Goal: Information Seeking & Learning: Learn about a topic

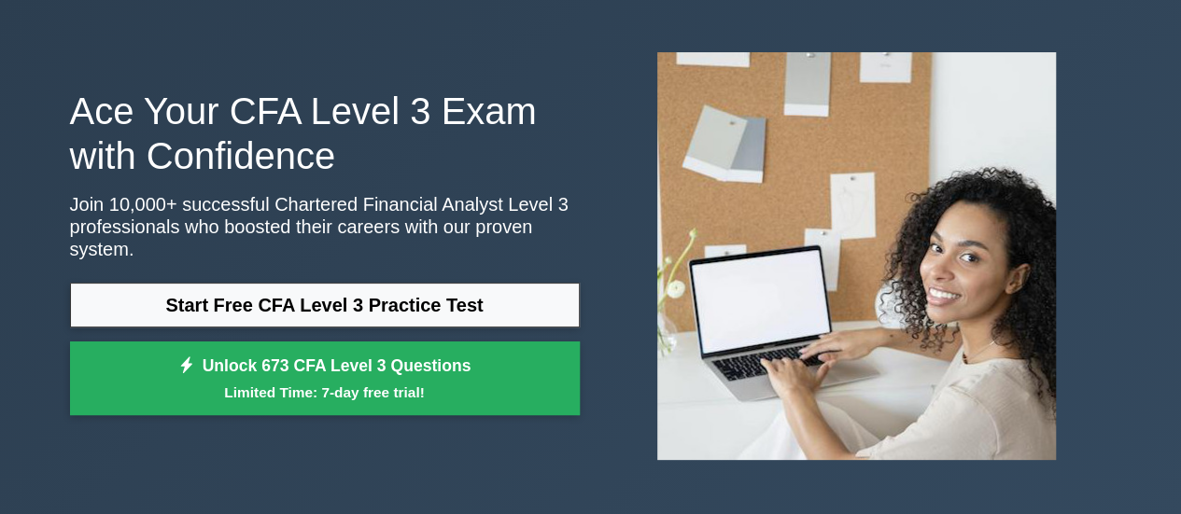
scroll to position [69, 0]
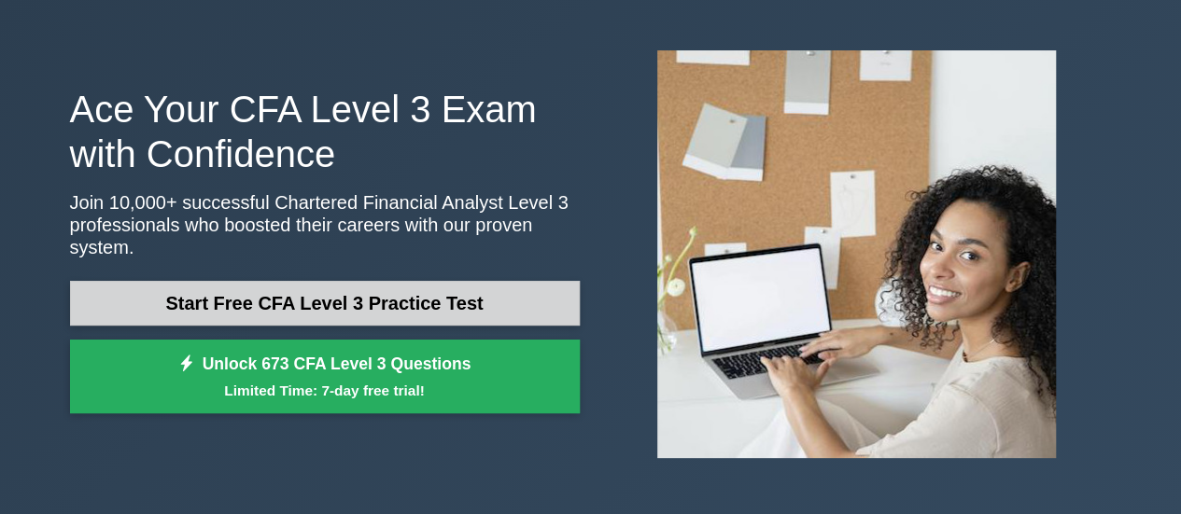
click at [400, 281] on link "Start Free CFA Level 3 Practice Test" at bounding box center [325, 303] width 510 height 45
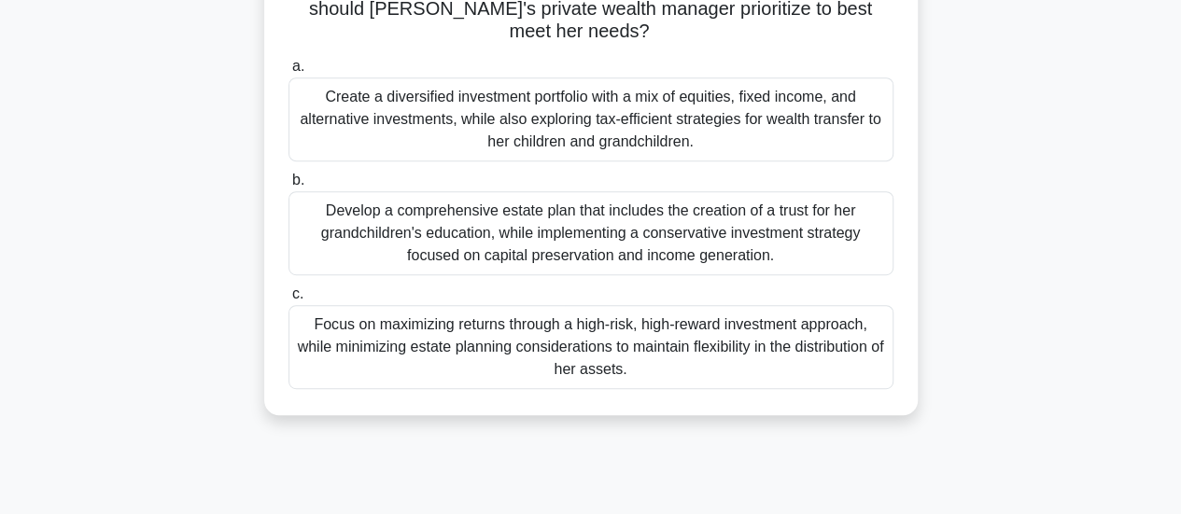
scroll to position [385, 0]
click at [603, 220] on div "Develop a comprehensive estate plan that includes the creation of a trust for h…" at bounding box center [590, 232] width 605 height 84
click at [288, 186] on input "b. Develop a comprehensive estate plan that includes the creation of a trust fo…" at bounding box center [288, 180] width 0 height 12
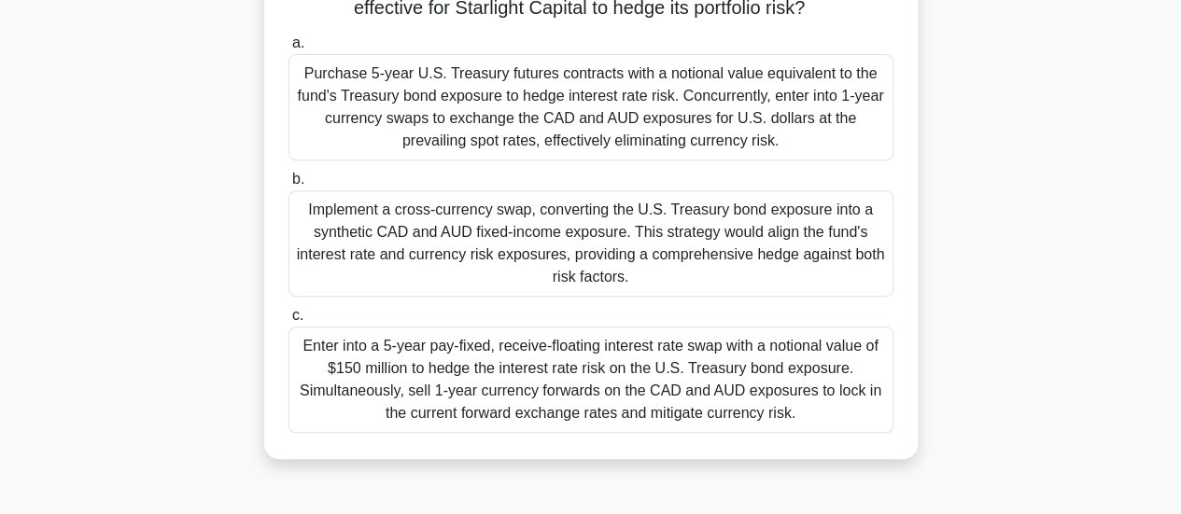
click at [570, 240] on div "Implement a cross-currency swap, converting the U.S. Treasury bond exposure int…" at bounding box center [590, 243] width 605 height 106
click at [288, 186] on input "b. Implement a cross-currency swap, converting the U.S. Treasury bond exposure …" at bounding box center [288, 180] width 0 height 12
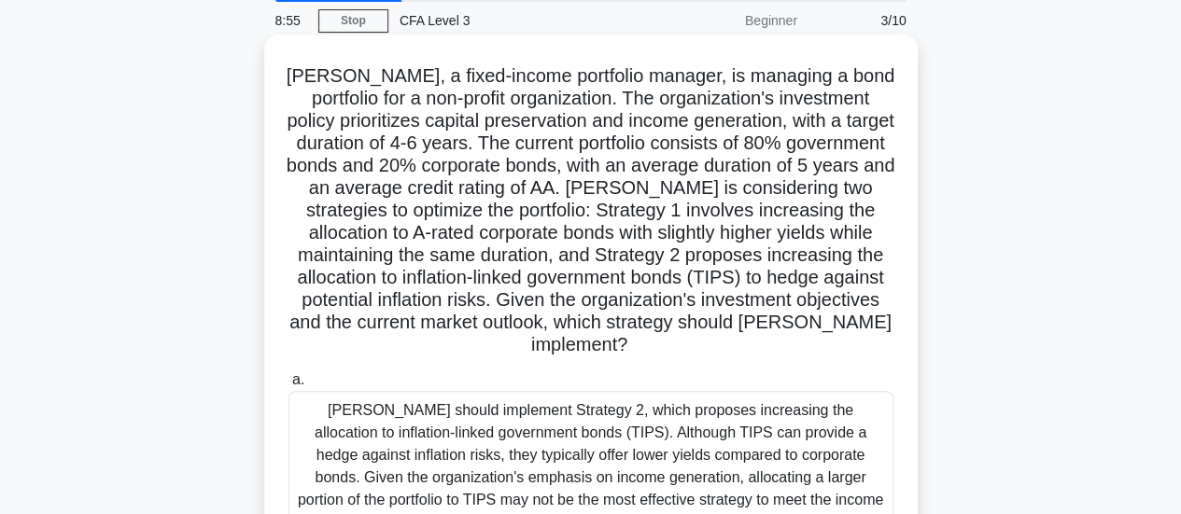
scroll to position [0, 0]
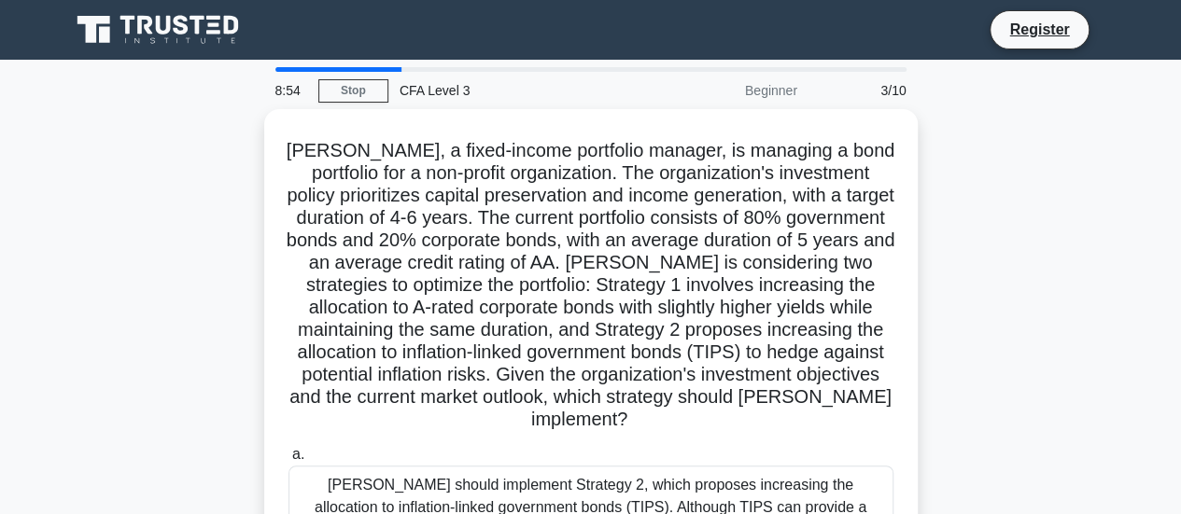
click at [892, 98] on div "3/10" at bounding box center [862, 90] width 109 height 37
click at [367, 100] on link "Stop" at bounding box center [353, 90] width 70 height 23
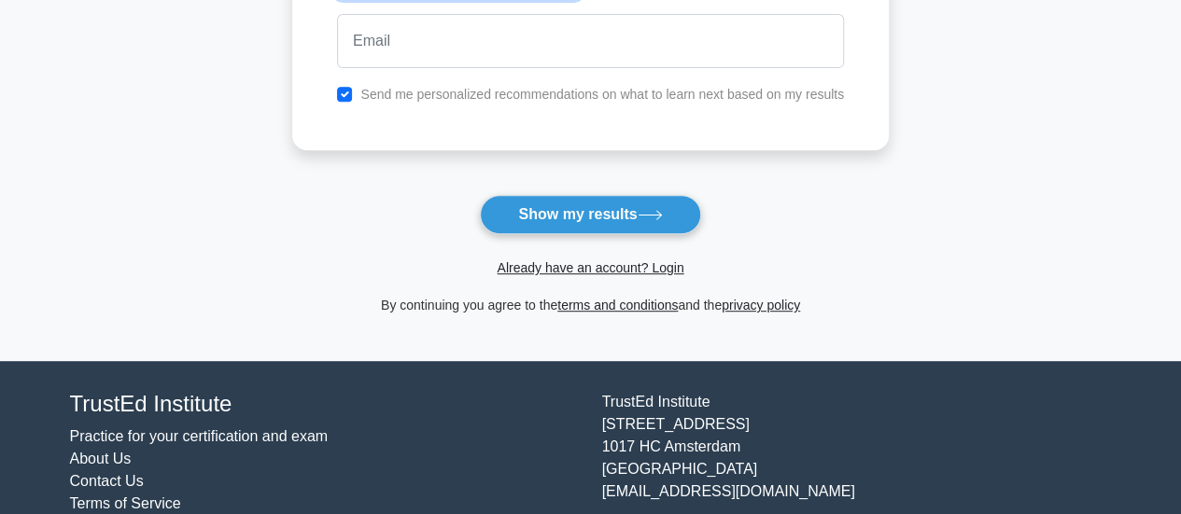
scroll to position [372, 0]
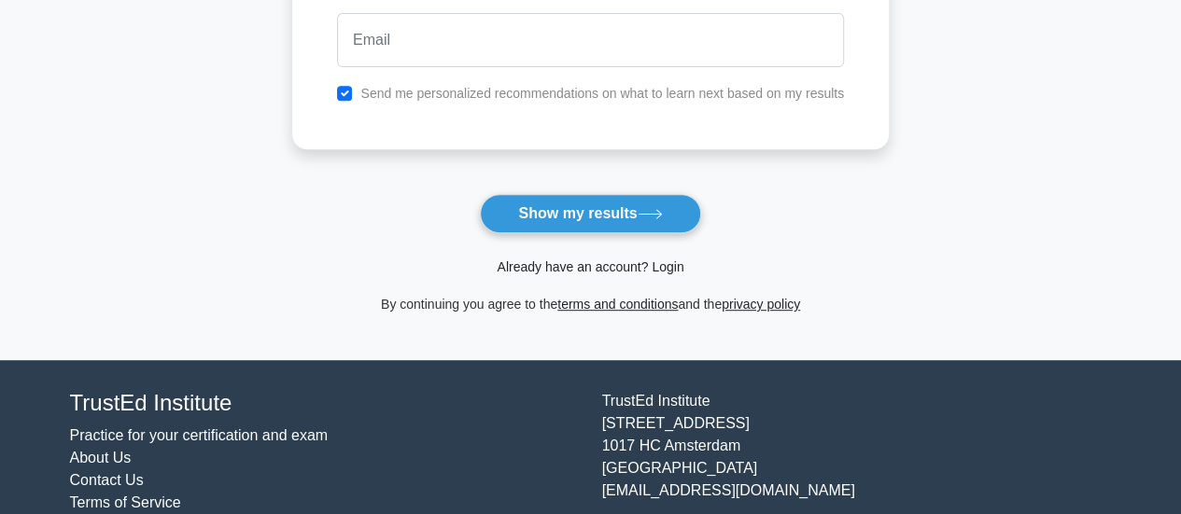
click at [600, 270] on link "Already have an account? Login" at bounding box center [590, 267] width 187 height 15
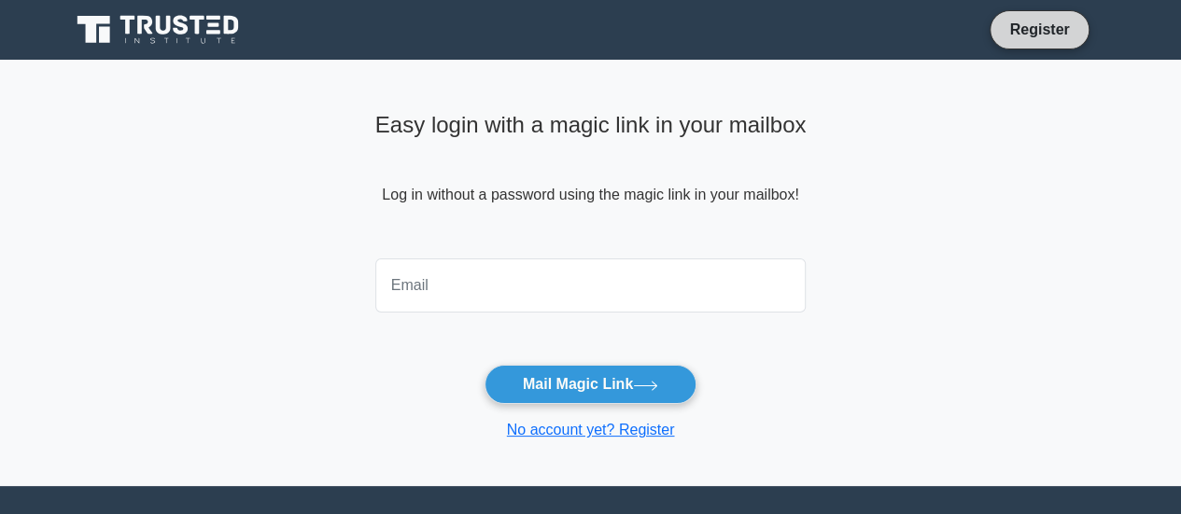
click at [1049, 39] on link "Register" at bounding box center [1039, 29] width 82 height 23
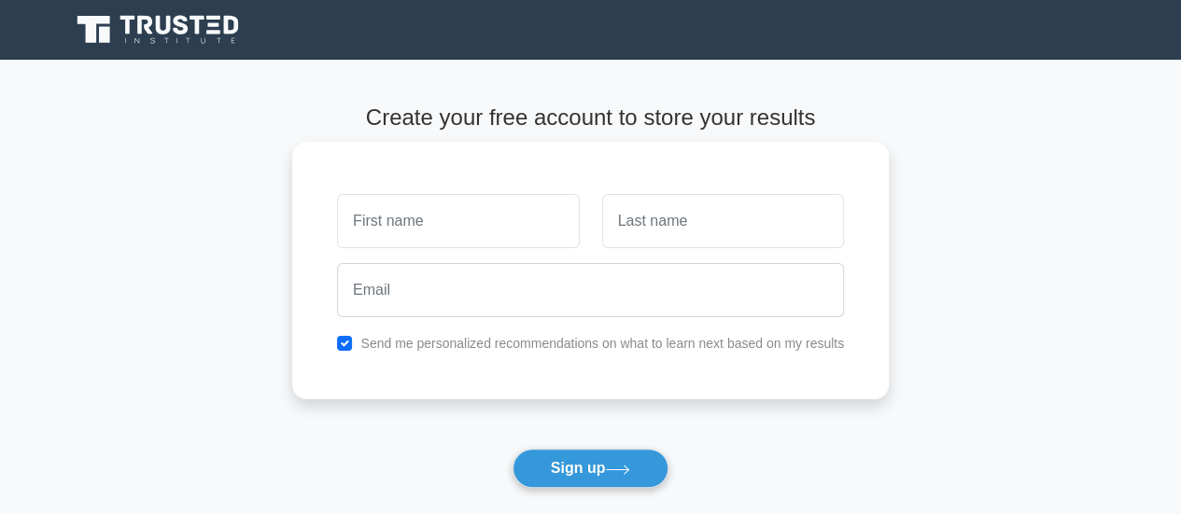
click at [456, 218] on input "text" at bounding box center [458, 221] width 242 height 54
type input "[PERSON_NAME]"
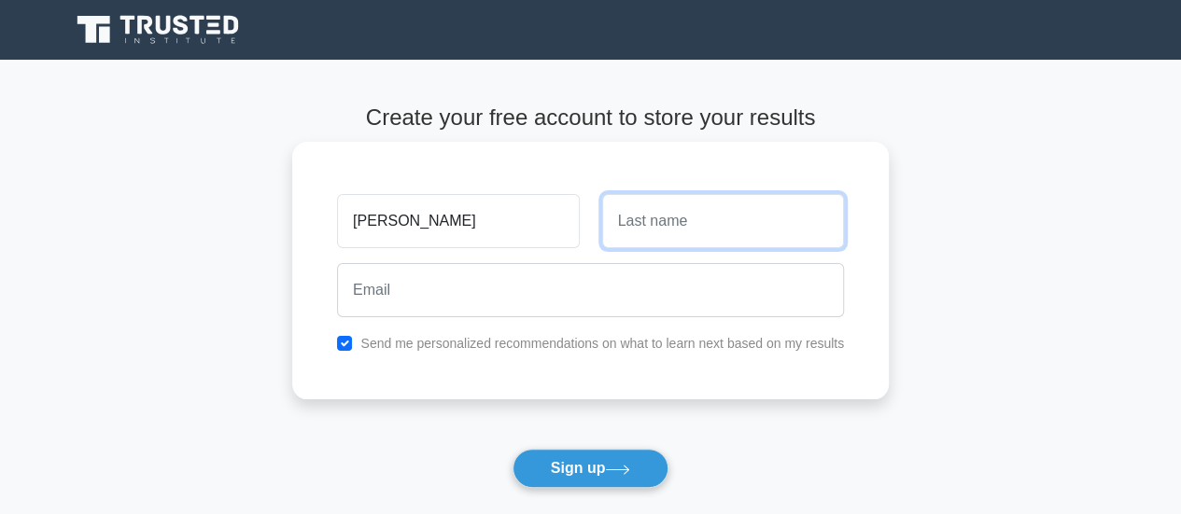
click at [647, 234] on input "text" at bounding box center [723, 221] width 242 height 54
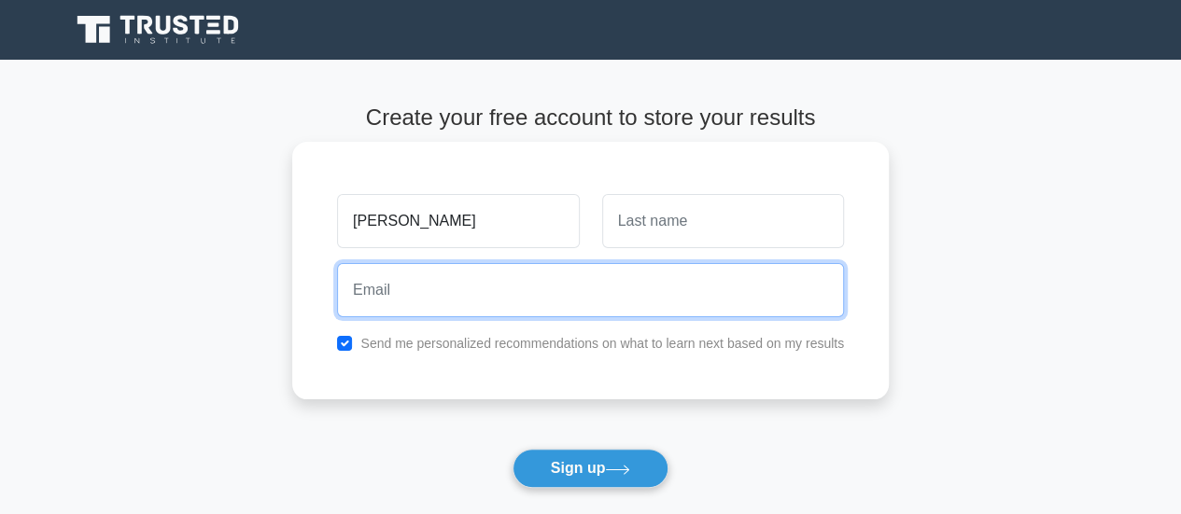
click at [689, 275] on input "email" at bounding box center [590, 290] width 507 height 54
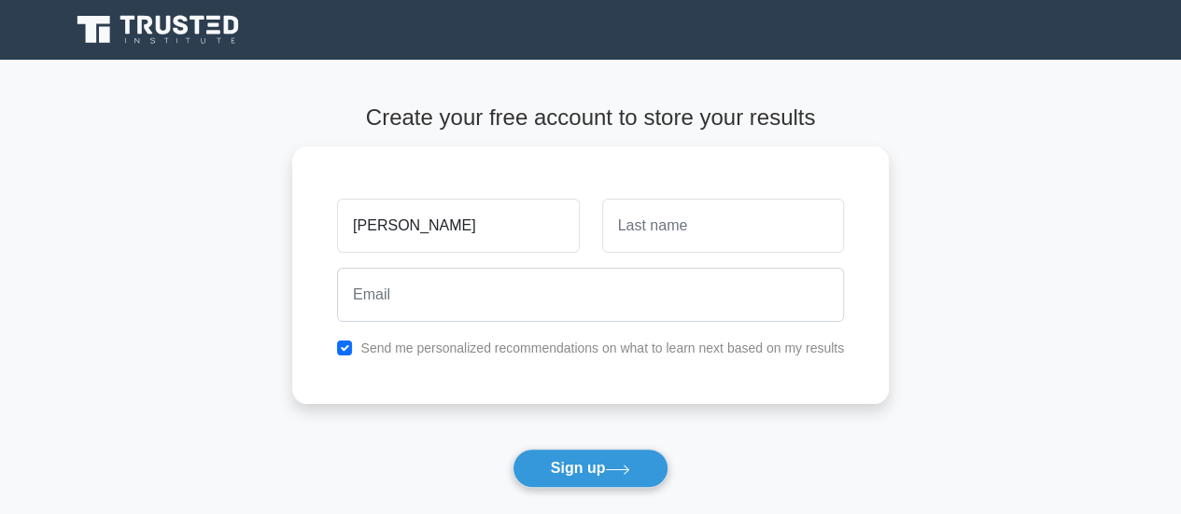
click at [0, 184] on main "Create your free account to store your results Dhruv Send me personalized recom…" at bounding box center [590, 337] width 1181 height 555
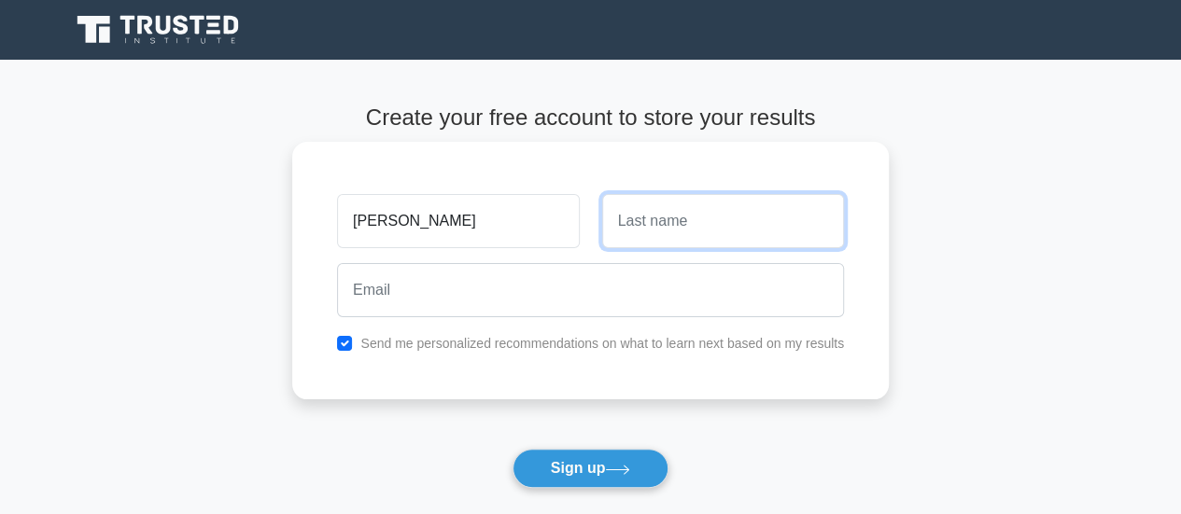
click at [653, 204] on input "text" at bounding box center [723, 221] width 242 height 54
type input "Goyal"
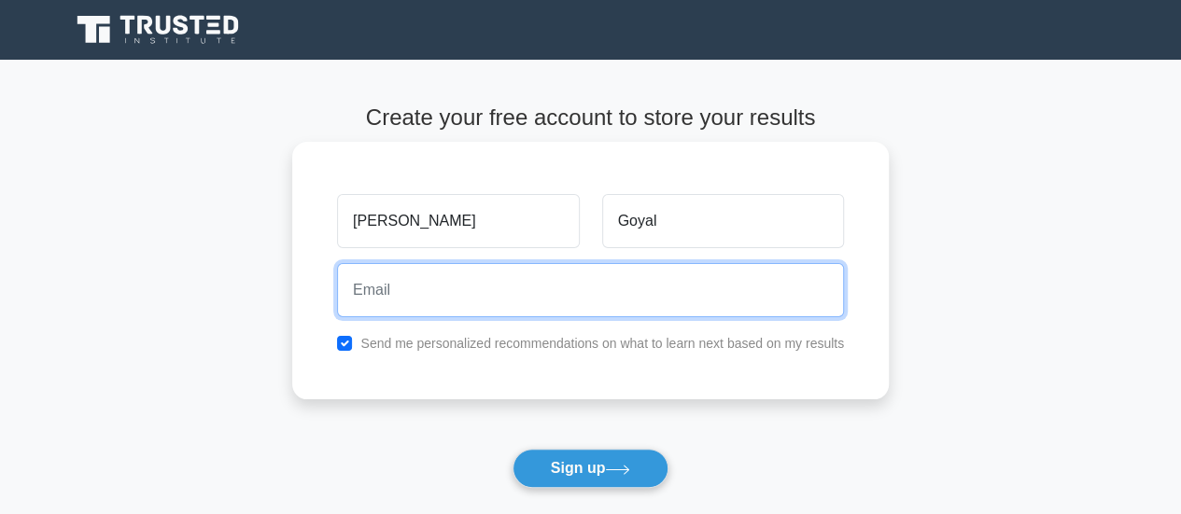
click at [638, 287] on input "email" at bounding box center [590, 290] width 507 height 54
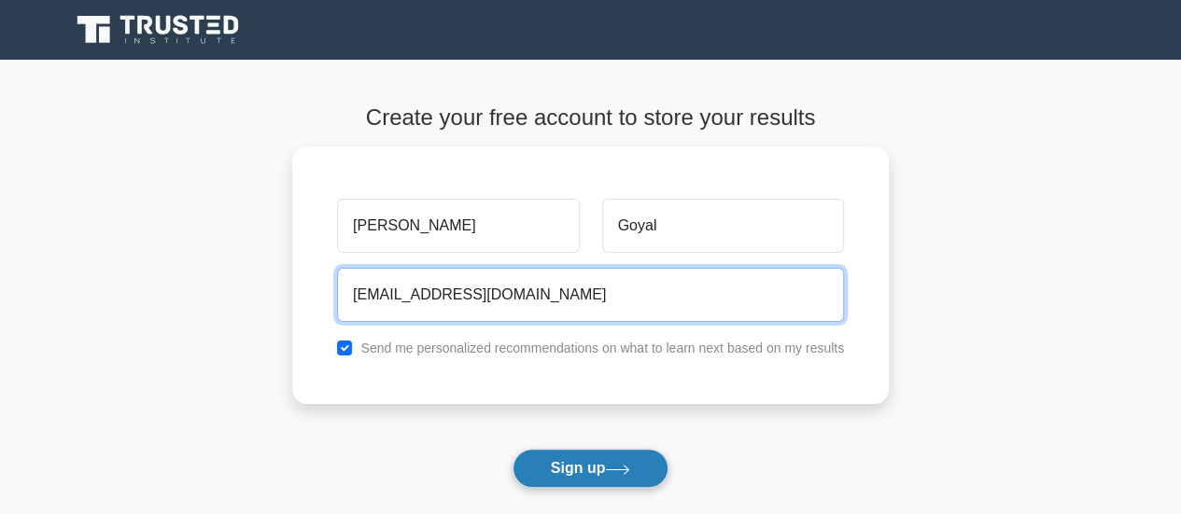
type input "dhruvgoel1994@gmail.com"
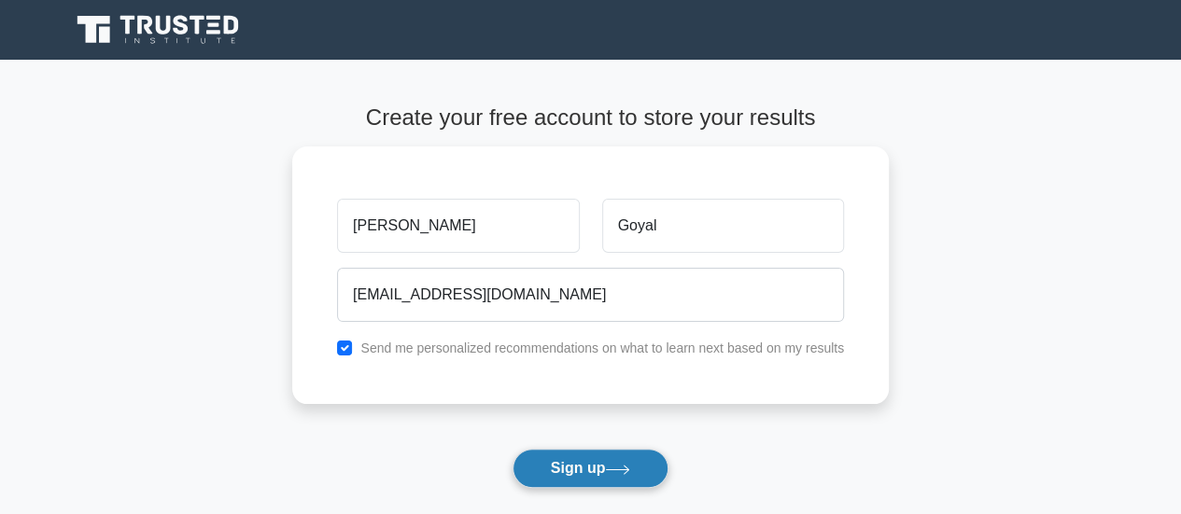
click at [568, 477] on button "Sign up" at bounding box center [590, 468] width 157 height 39
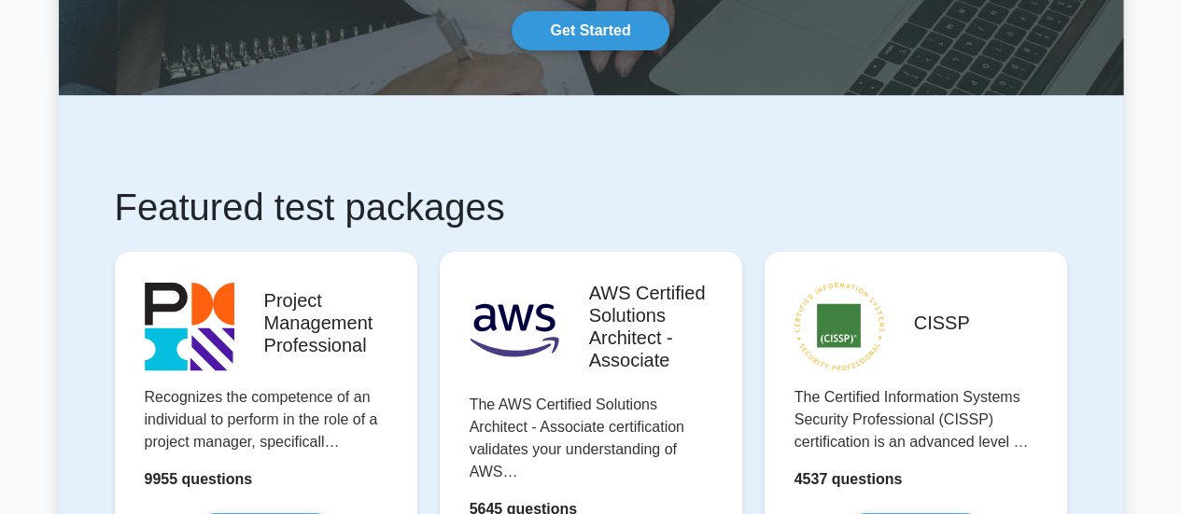
scroll to position [185, 0]
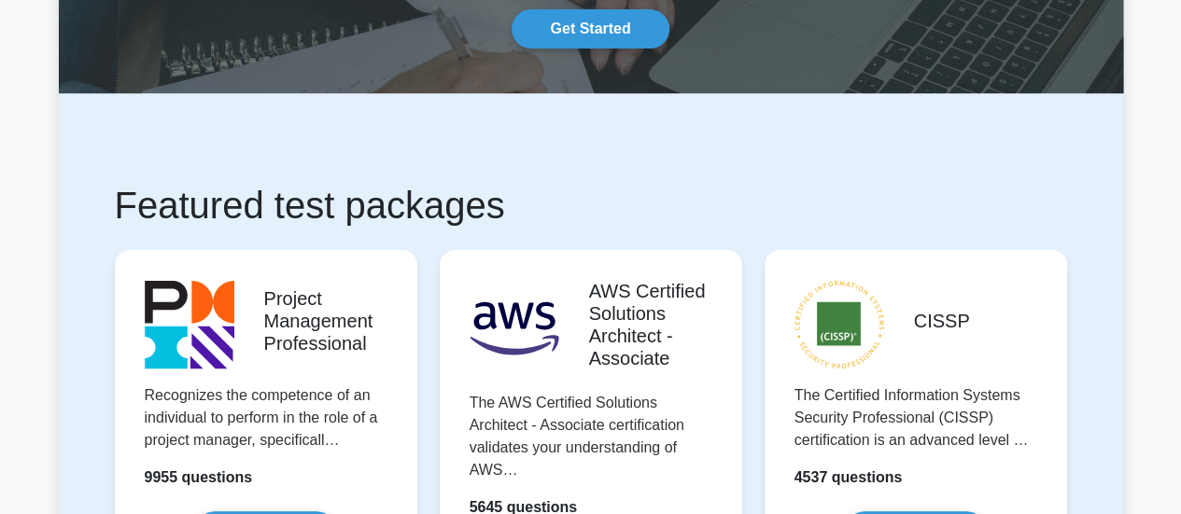
click at [601, 38] on link "Get Started" at bounding box center [590, 28] width 157 height 39
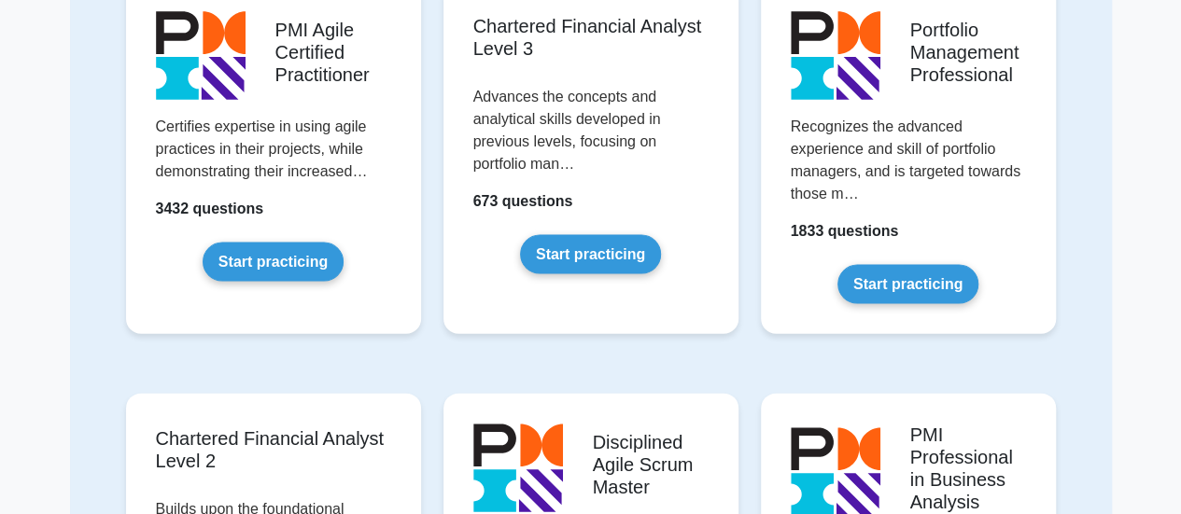
scroll to position [1902, 0]
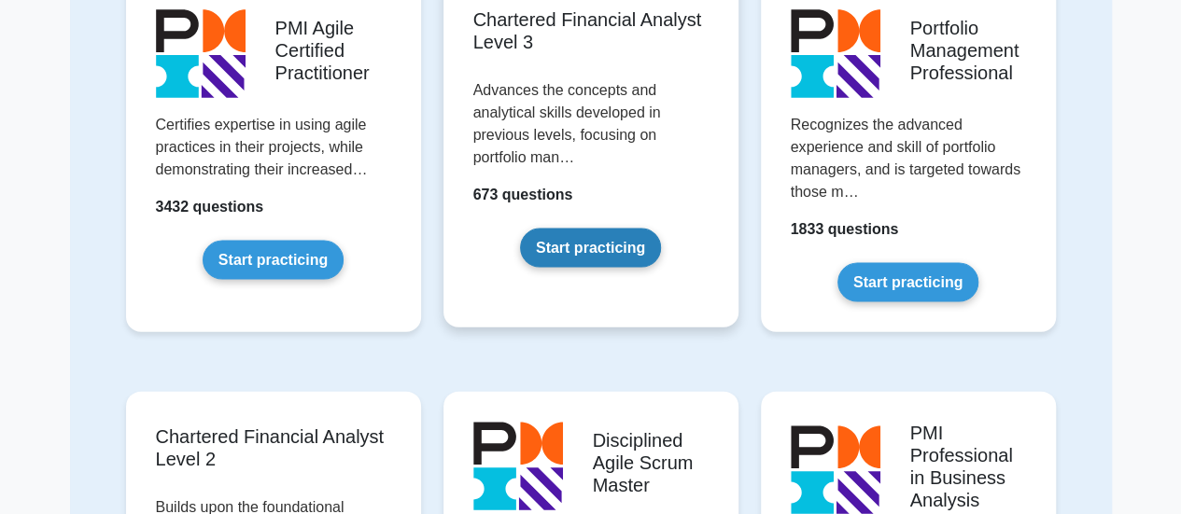
click at [609, 239] on link "Start practicing" at bounding box center [590, 248] width 141 height 39
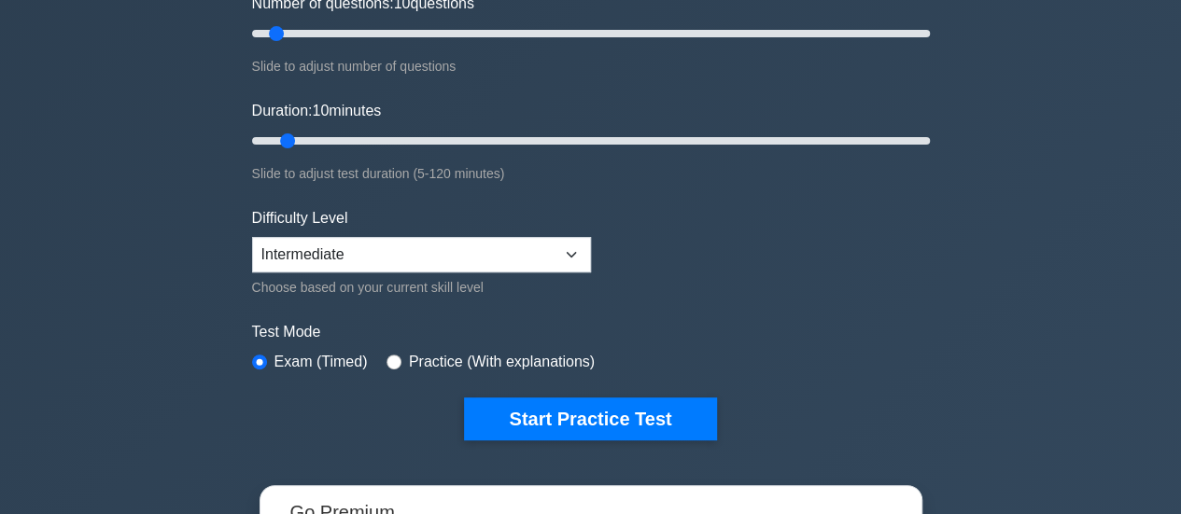
scroll to position [265, 0]
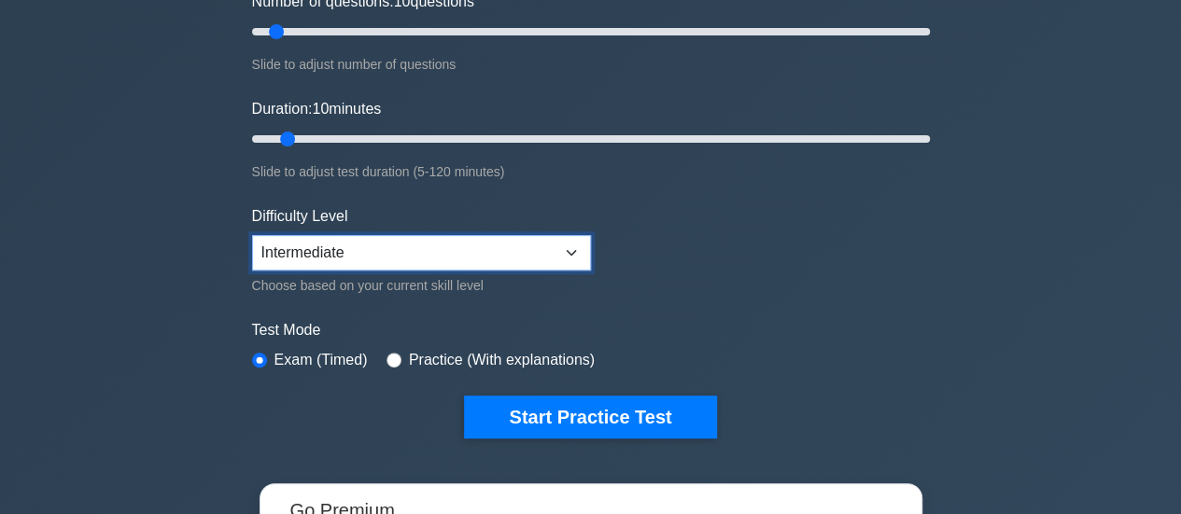
click at [424, 249] on select "Beginner Intermediate Expert" at bounding box center [421, 252] width 339 height 35
click at [712, 256] on form "Topics Economics Portfolio Management Derivatives Fixed Income Equity Investmen…" at bounding box center [591, 150] width 678 height 577
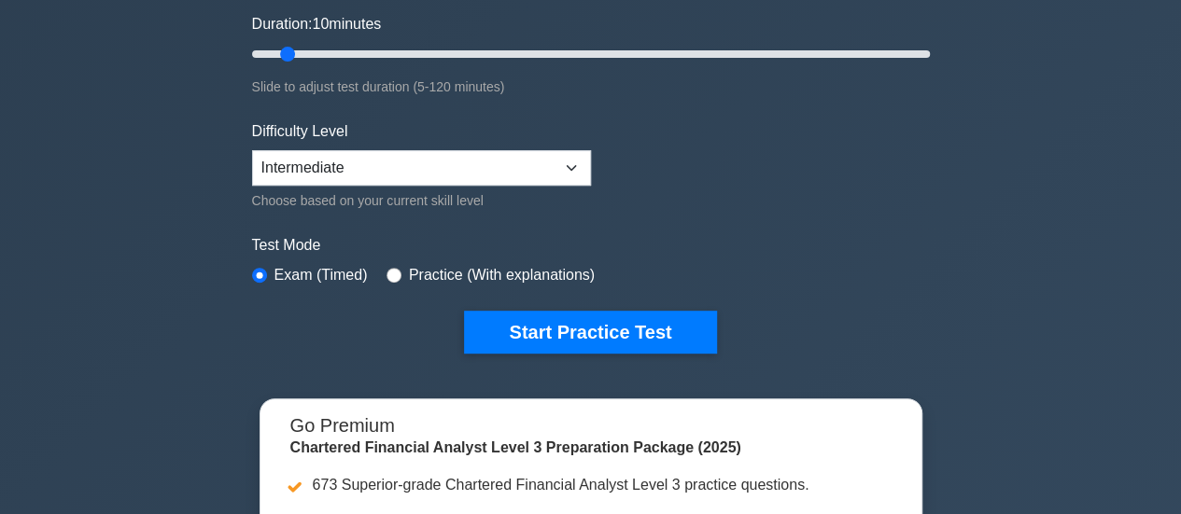
scroll to position [352, 0]
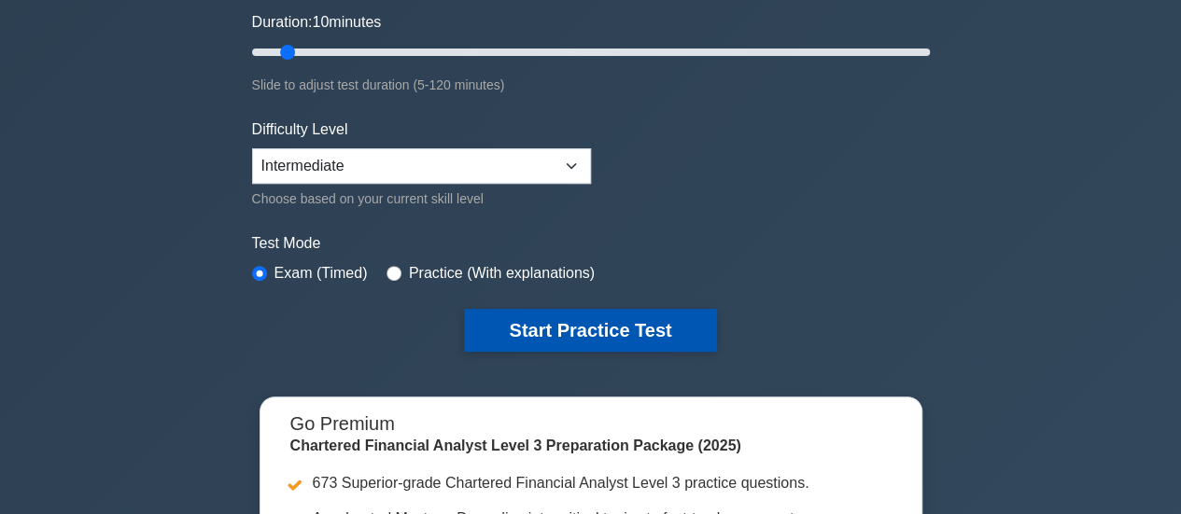
click at [551, 327] on button "Start Practice Test" at bounding box center [590, 330] width 252 height 43
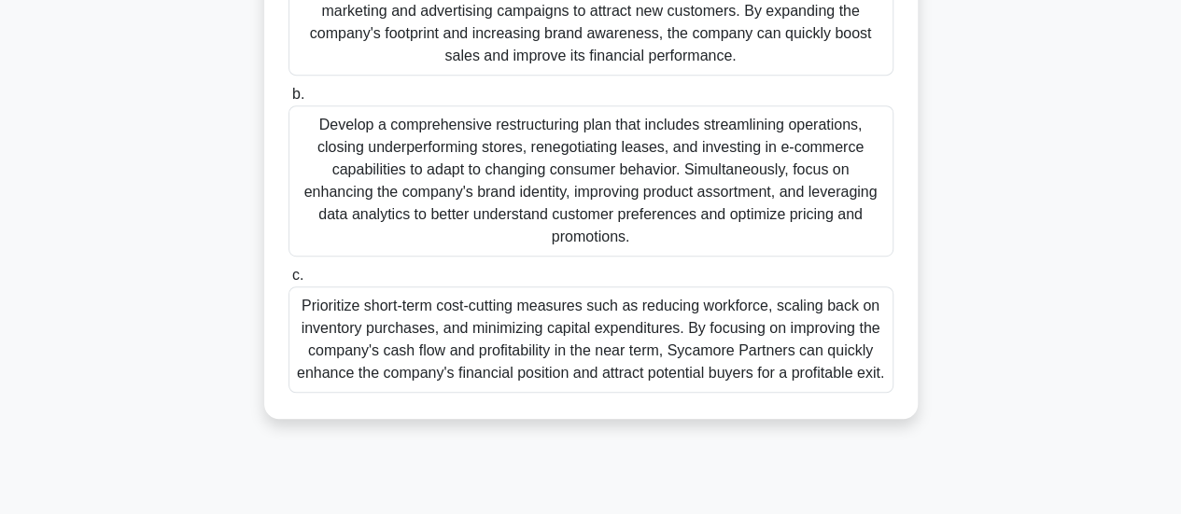
scroll to position [453, 0]
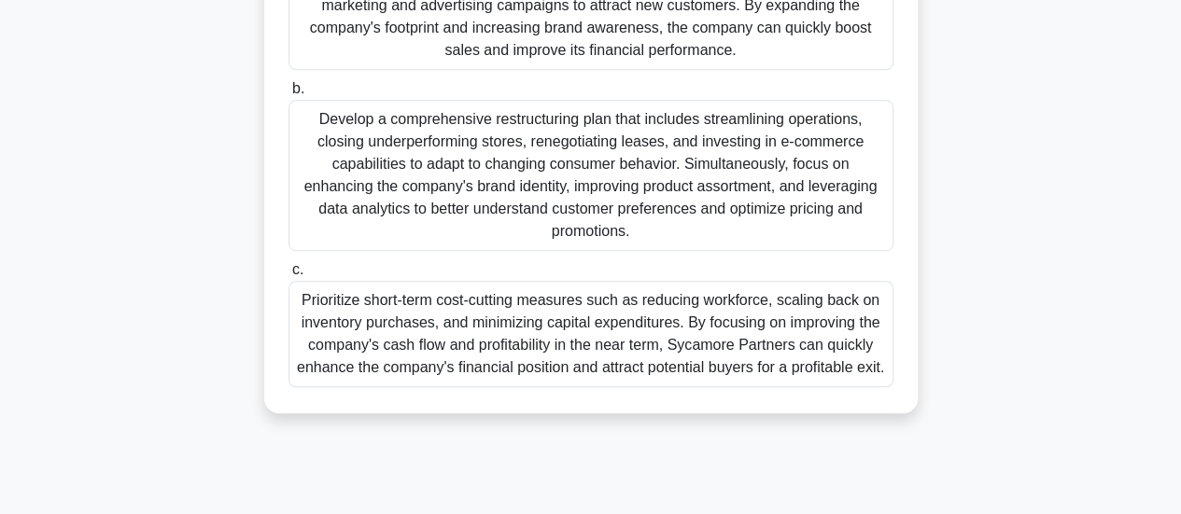
click at [438, 180] on div "Develop a comprehensive restructuring plan that includes streamlining operation…" at bounding box center [590, 175] width 605 height 151
click at [288, 95] on input "b. Develop a comprehensive restructuring plan that includes streamlining operat…" at bounding box center [288, 89] width 0 height 12
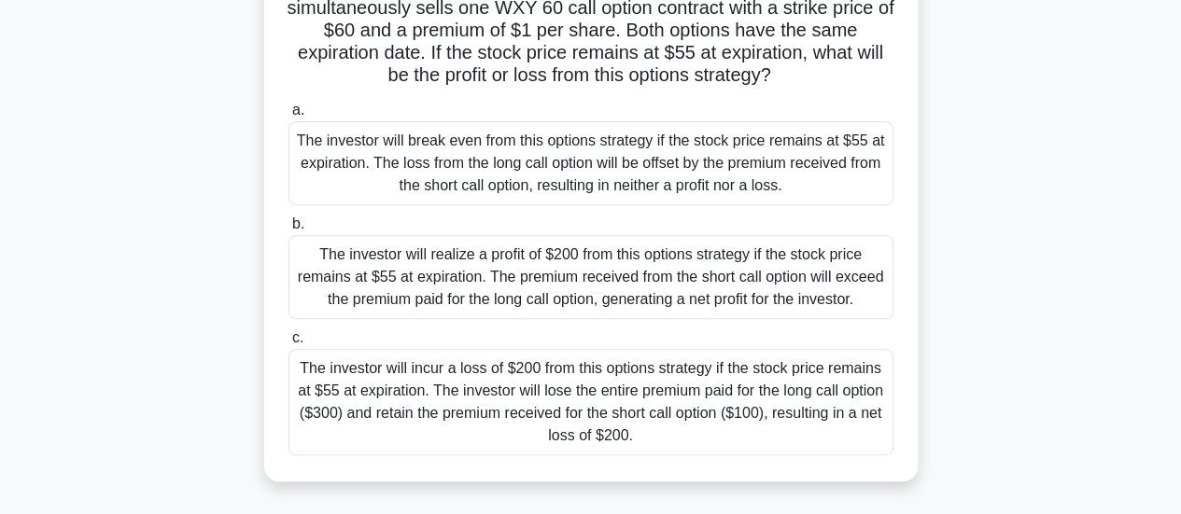
scroll to position [262, 0]
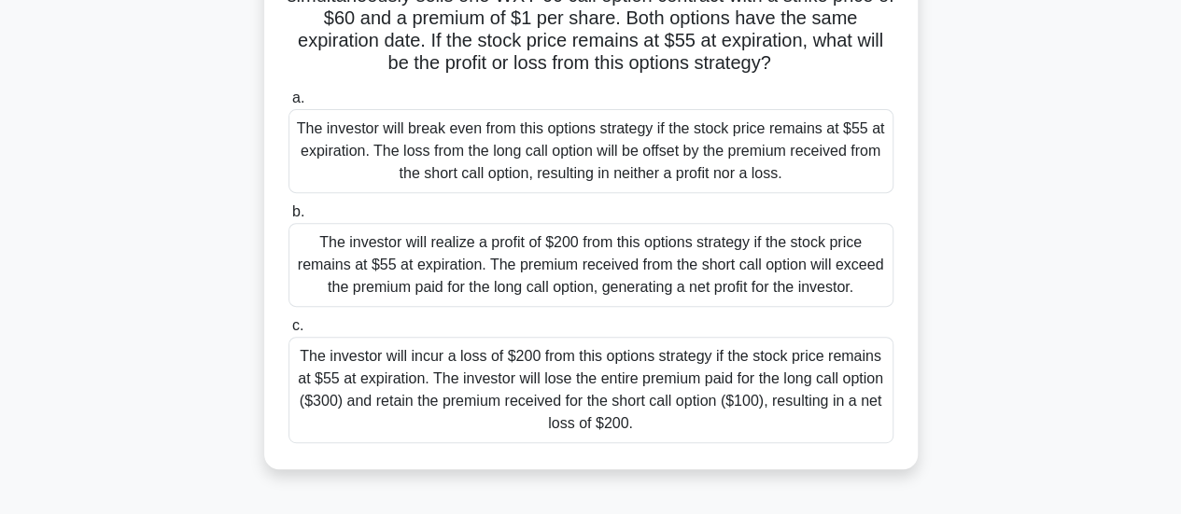
click at [410, 398] on div "The investor will incur a loss of $200 from this options strategy if the stock …" at bounding box center [590, 390] width 605 height 106
click at [288, 332] on input "c. The investor will incur a loss of $200 from this options strategy if the sto…" at bounding box center [288, 326] width 0 height 12
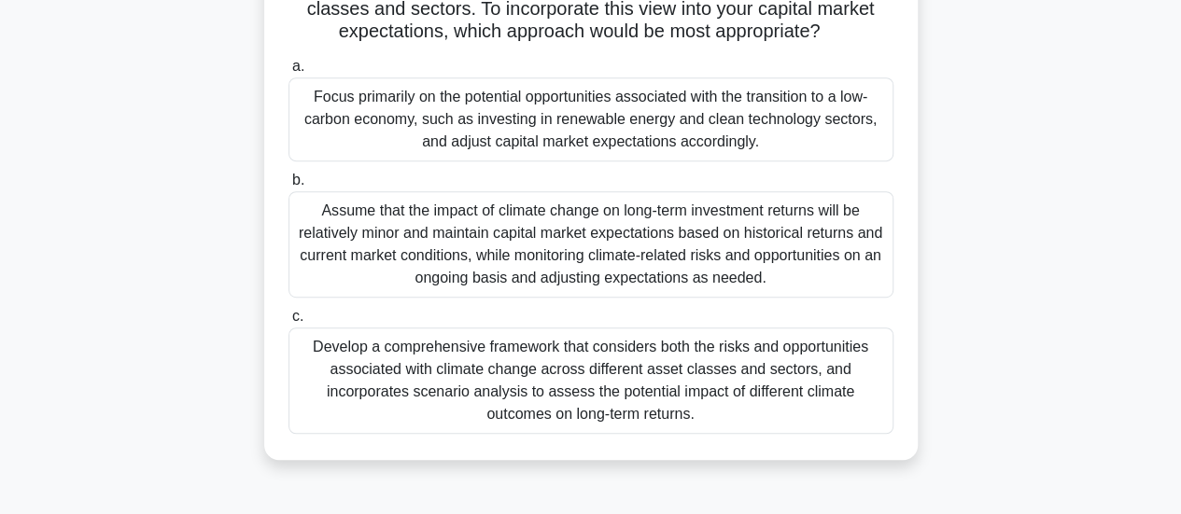
scroll to position [413, 0]
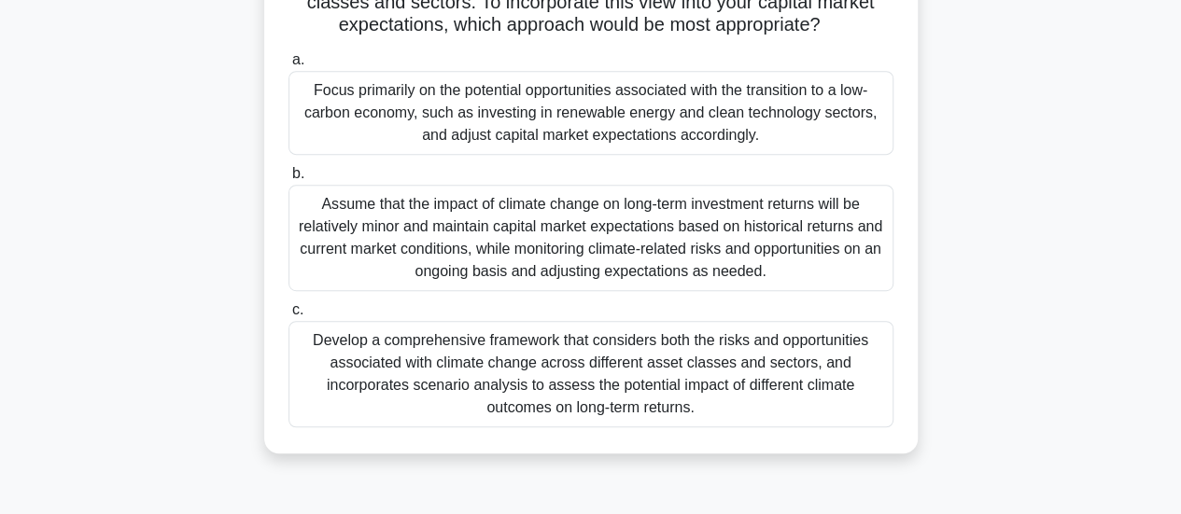
click at [434, 387] on div "Develop a comprehensive framework that considers both the risks and opportuniti…" at bounding box center [590, 374] width 605 height 106
click at [288, 316] on input "c. Develop a comprehensive framework that considers both the risks and opportun…" at bounding box center [288, 310] width 0 height 12
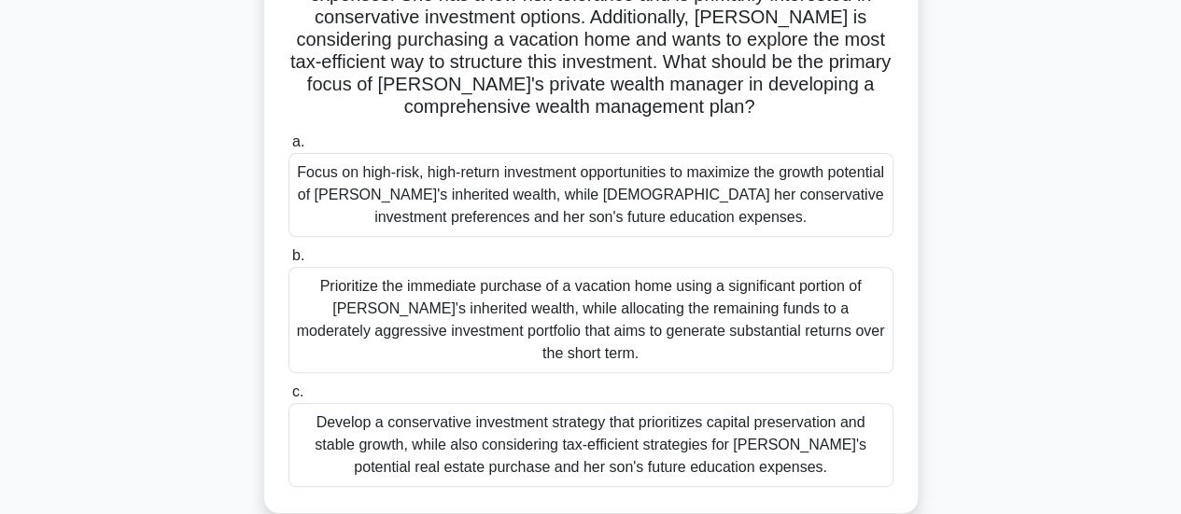
scroll to position [288, 0]
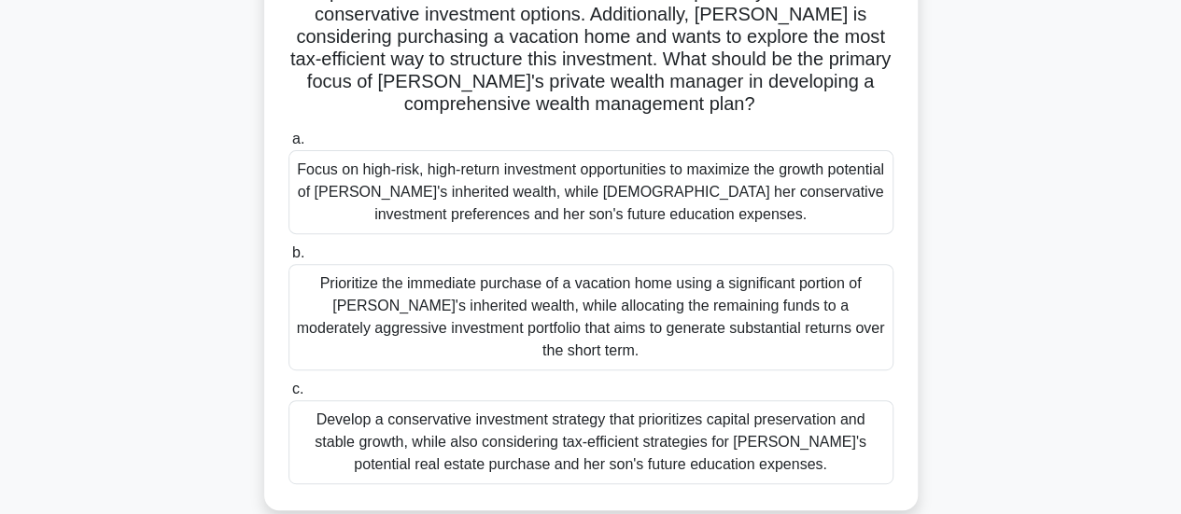
click at [772, 449] on div "Develop a conservative investment strategy that prioritizes capital preservatio…" at bounding box center [590, 442] width 605 height 84
click at [288, 396] on input "c. Develop a conservative investment strategy that prioritizes capital preserva…" at bounding box center [288, 390] width 0 height 12
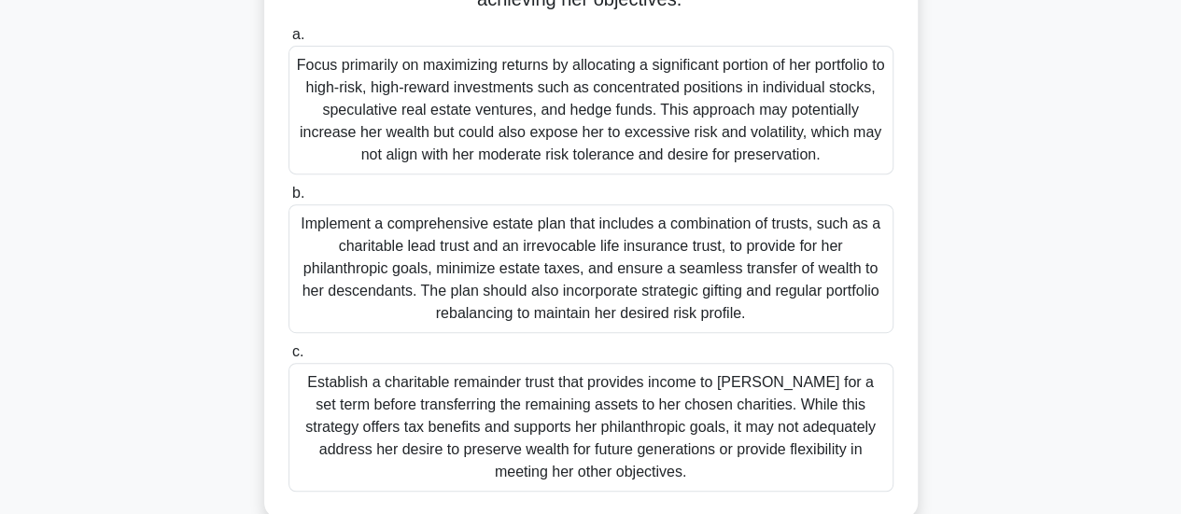
scroll to position [372, 0]
click at [692, 289] on div "Implement a comprehensive estate plan that includes a combination of trusts, su…" at bounding box center [590, 268] width 605 height 129
click at [288, 199] on input "b. Implement a comprehensive estate plan that includes a combination of trusts,…" at bounding box center [288, 193] width 0 height 12
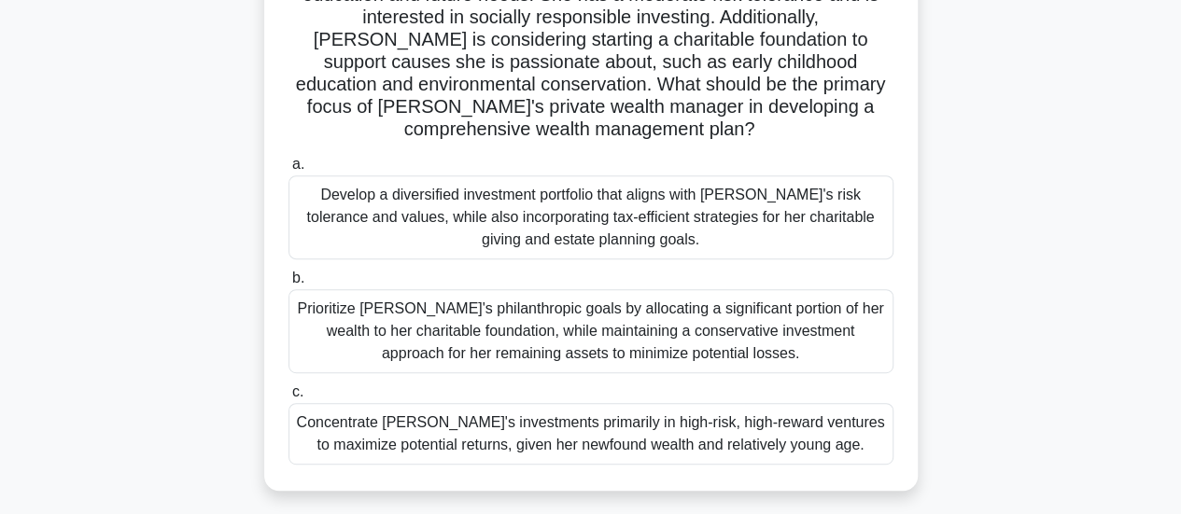
scroll to position [291, 0]
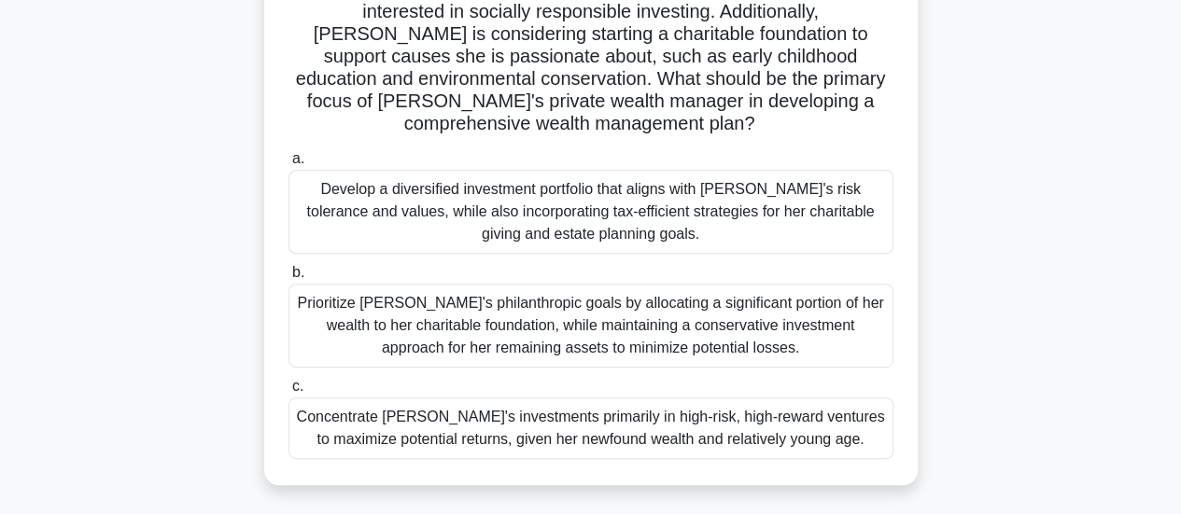
click at [786, 219] on div "Develop a diversified investment portfolio that aligns with [PERSON_NAME]'s ris…" at bounding box center [590, 212] width 605 height 84
click at [288, 165] on input "a. Develop a diversified investment portfolio that aligns with [PERSON_NAME]'s …" at bounding box center [288, 159] width 0 height 12
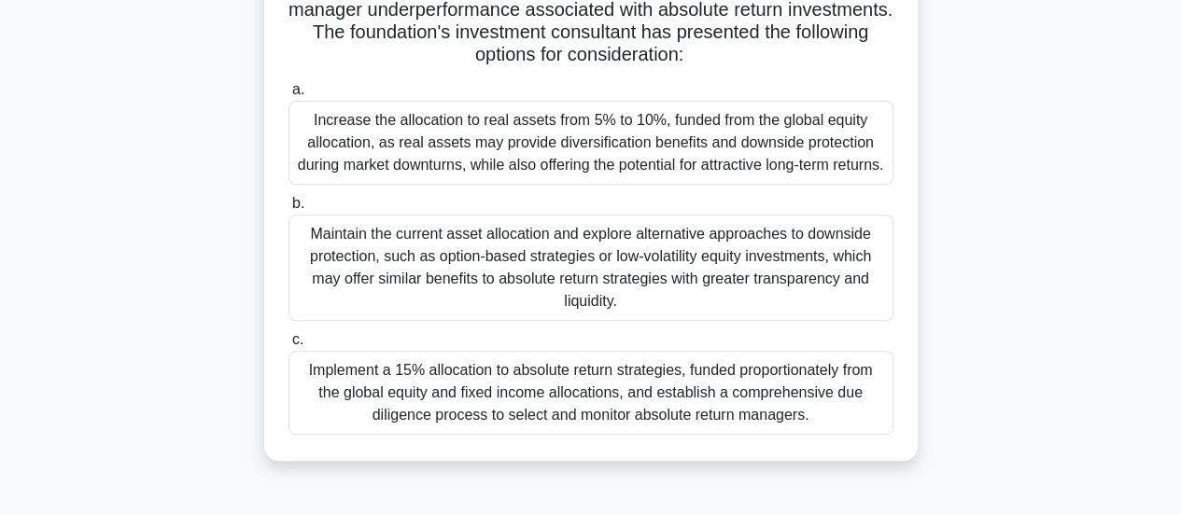
scroll to position [299, 0]
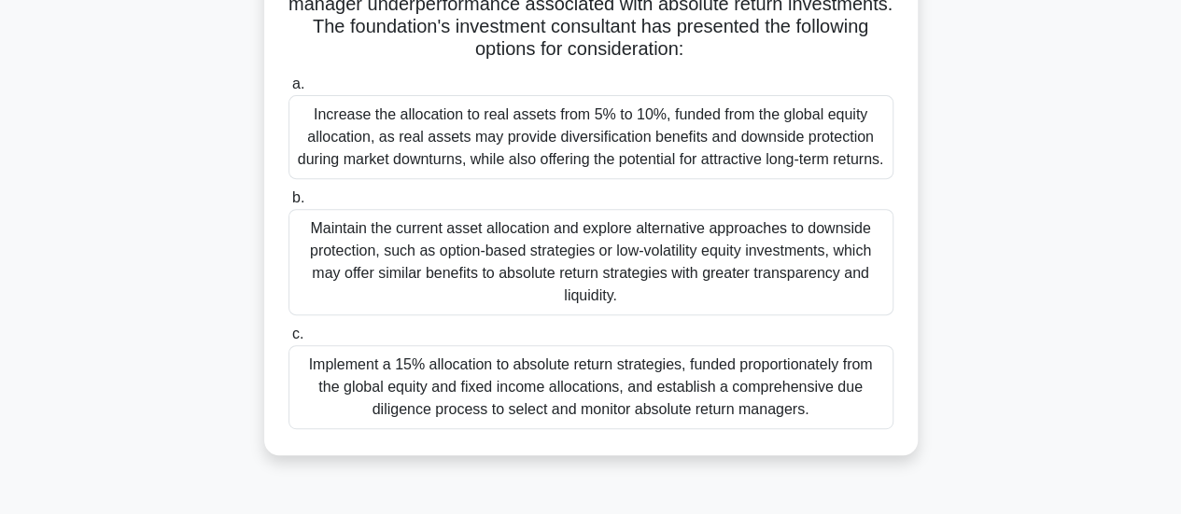
click at [777, 288] on div "Maintain the current asset allocation and explore alternative approaches to dow…" at bounding box center [590, 262] width 605 height 106
click at [288, 204] on input "b. Maintain the current asset allocation and explore alternative approaches to …" at bounding box center [288, 198] width 0 height 12
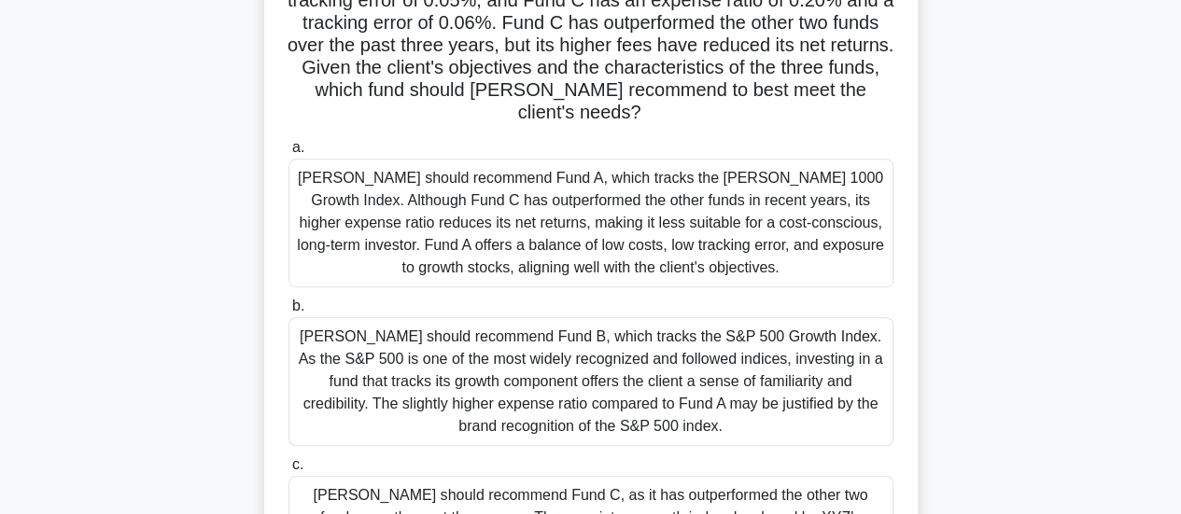
scroll to position [376, 0]
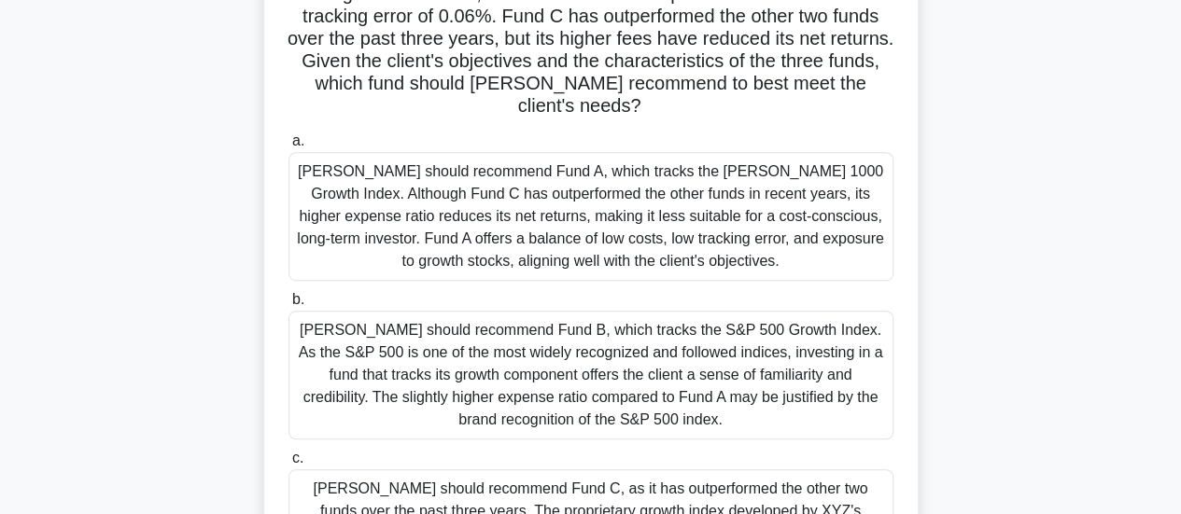
click at [823, 357] on div "[PERSON_NAME] should recommend Fund B, which tracks the S&P 500 Growth Index. A…" at bounding box center [590, 375] width 605 height 129
click at [288, 306] on input "b. [PERSON_NAME] should recommend Fund B, which tracks the S&P 500 Growth Index…" at bounding box center [288, 300] width 0 height 12
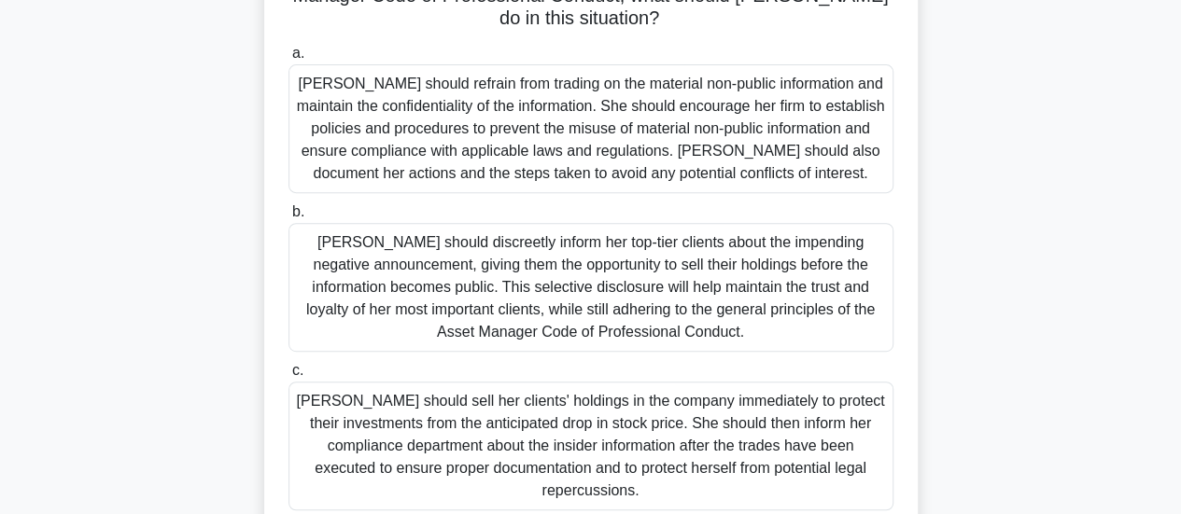
scroll to position [0, 0]
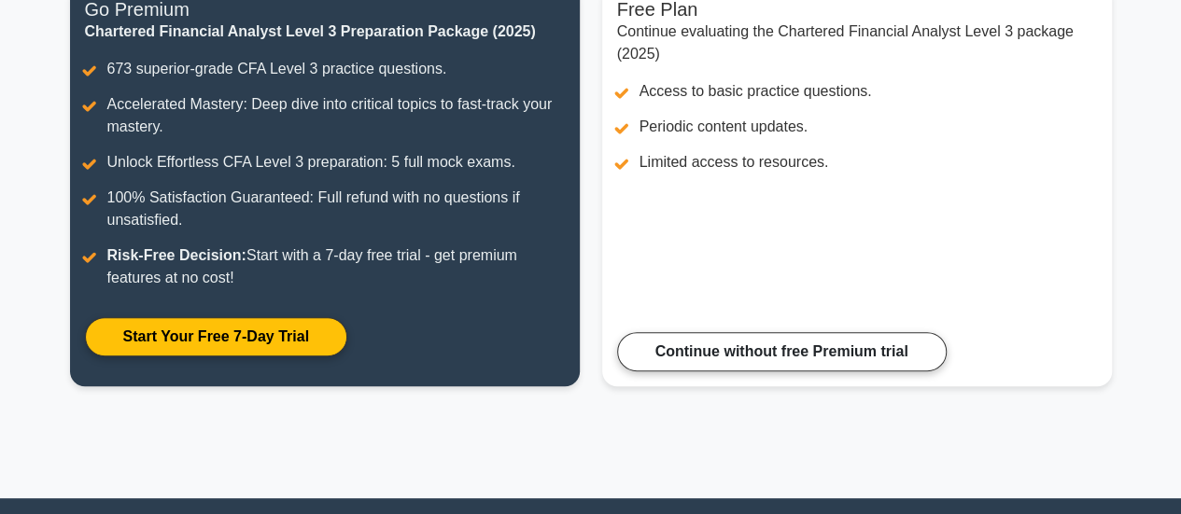
scroll to position [274, 0]
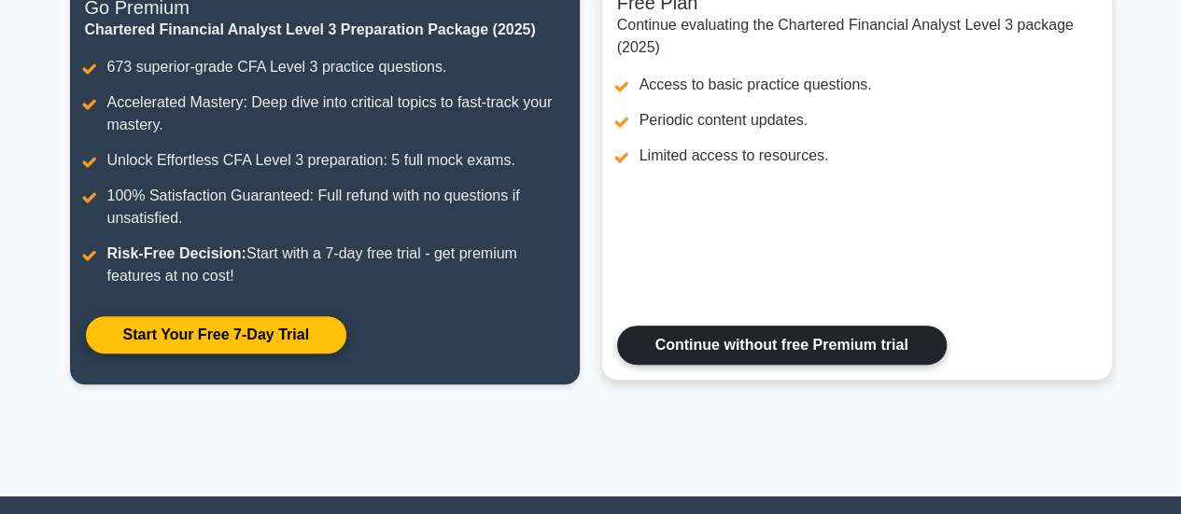
click at [687, 347] on link "Continue without free Premium trial" at bounding box center [782, 345] width 330 height 39
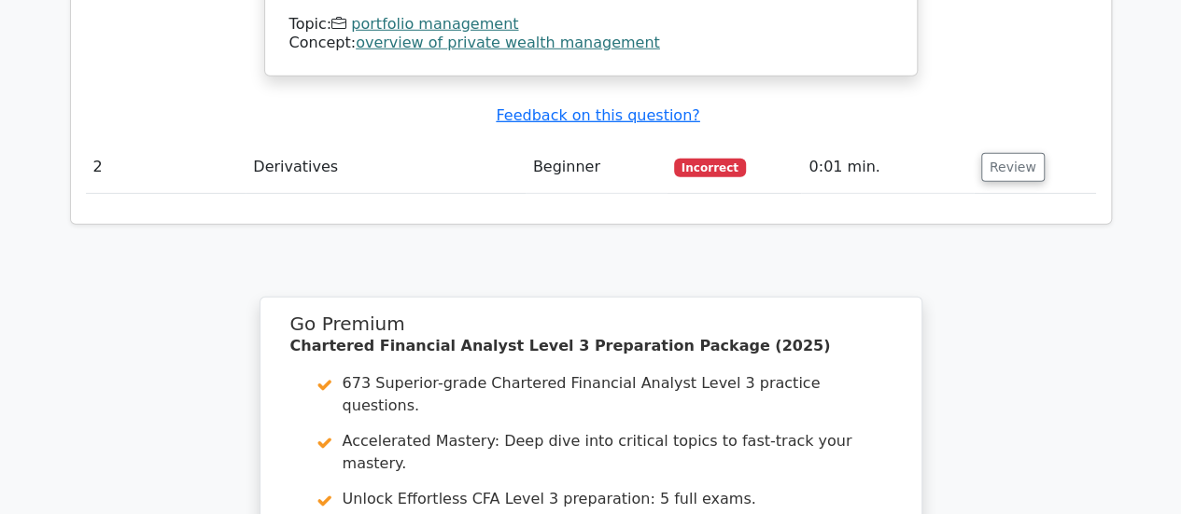
scroll to position [2615, 0]
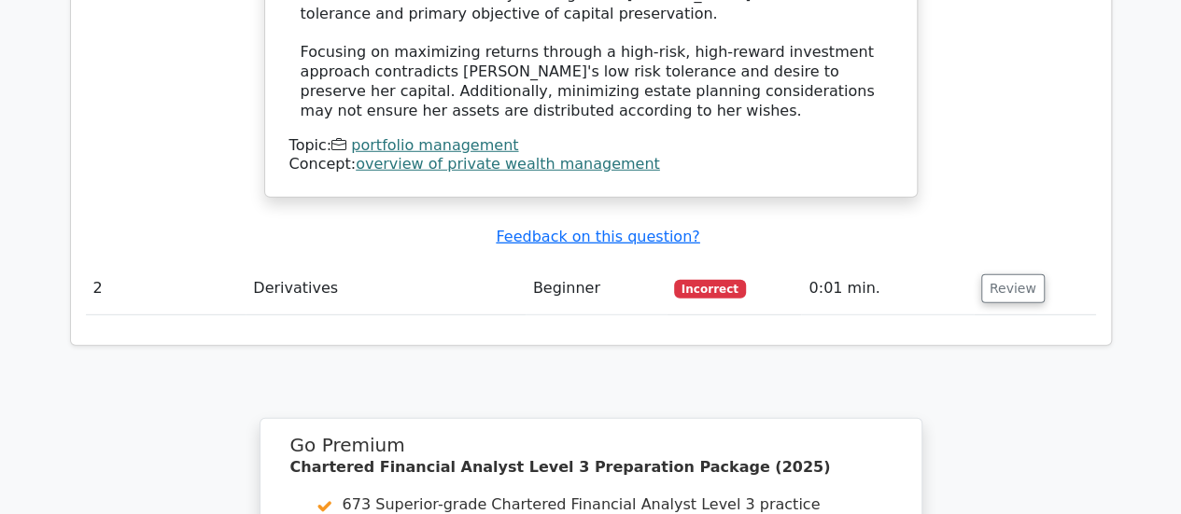
click at [298, 262] on td "Derivatives" at bounding box center [385, 288] width 279 height 53
click at [991, 274] on button "Review" at bounding box center [1012, 288] width 63 height 29
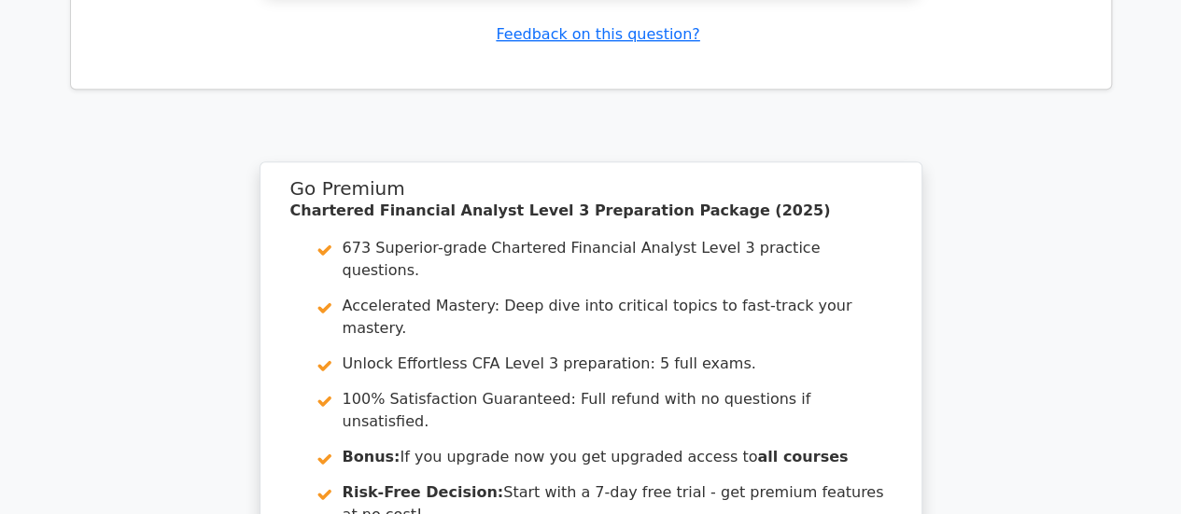
scroll to position [4284, 0]
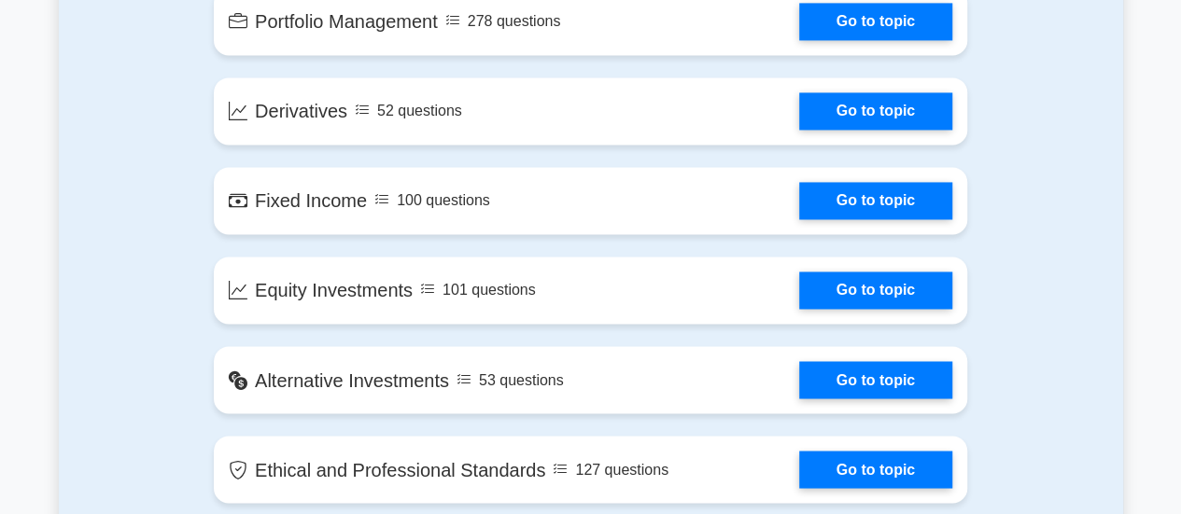
scroll to position [1425, 0]
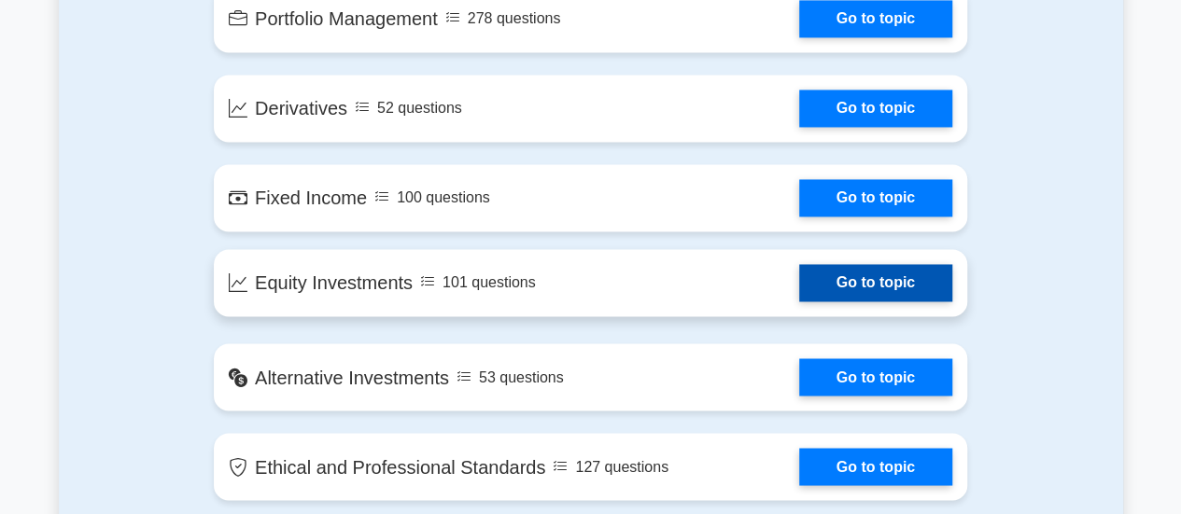
click at [892, 281] on link "Go to topic" at bounding box center [875, 282] width 153 height 37
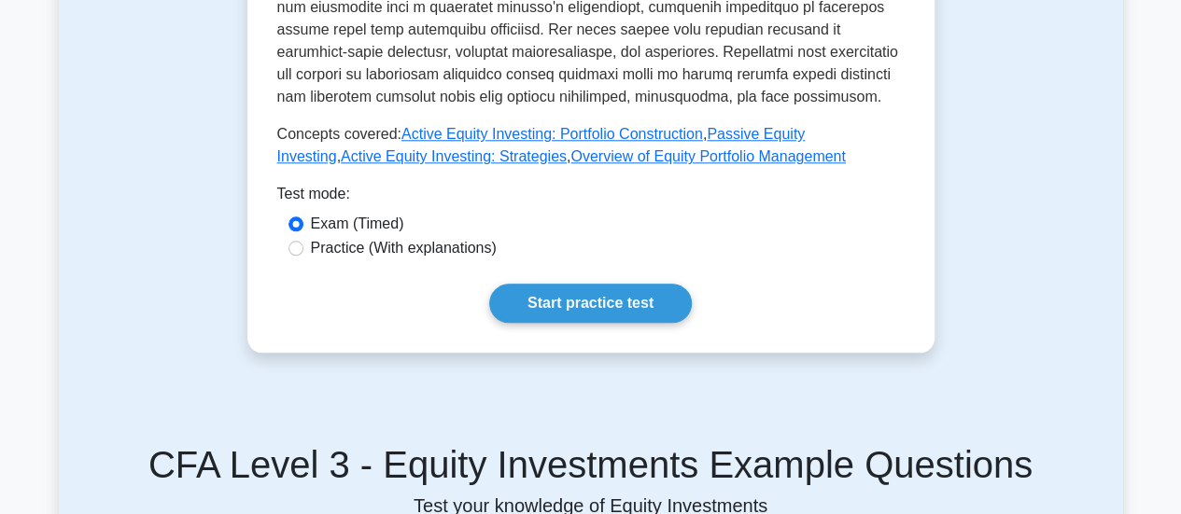
scroll to position [906, 0]
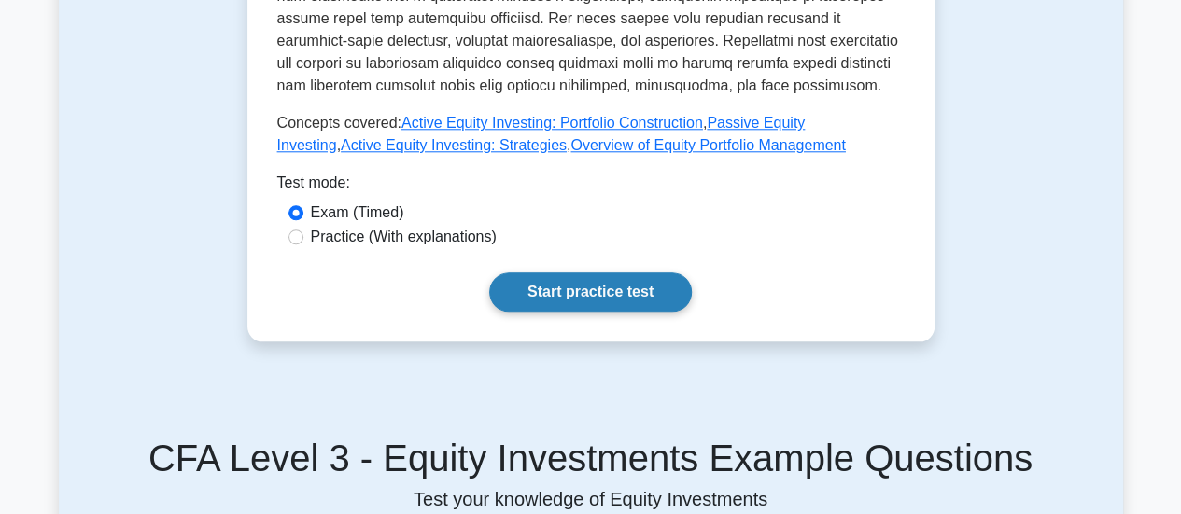
click at [549, 273] on link "Start practice test" at bounding box center [590, 292] width 203 height 39
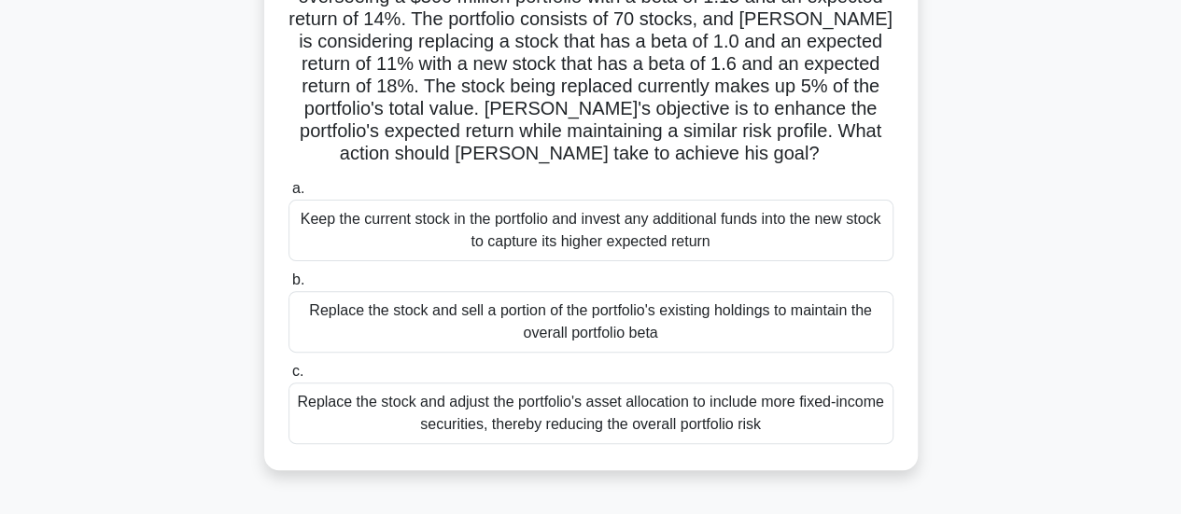
scroll to position [146, 0]
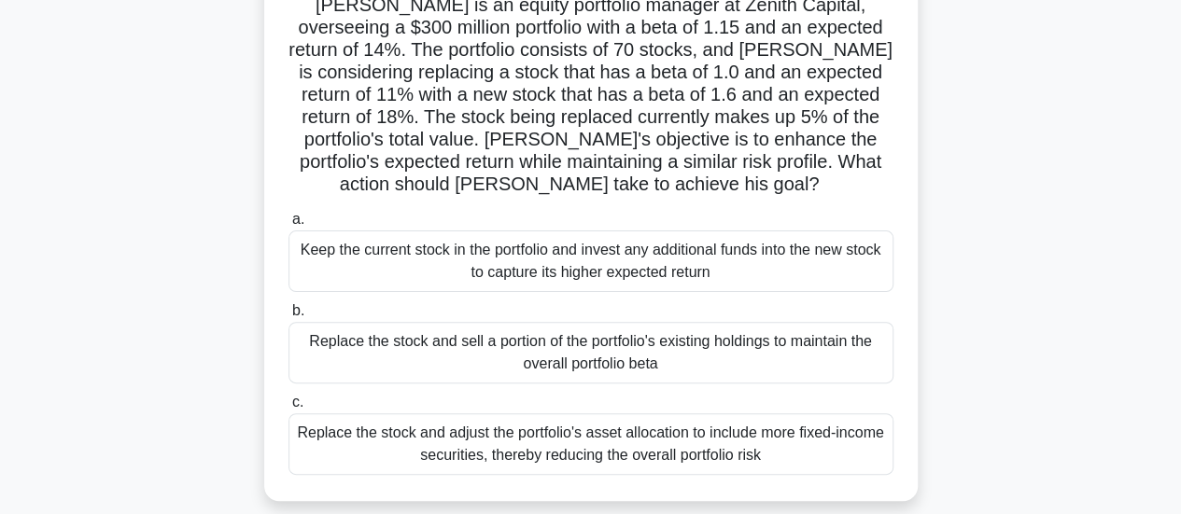
drag, startPoint x: 381, startPoint y: 442, endPoint x: 190, endPoint y: 434, distance: 190.6
click at [190, 434] on div "[PERSON_NAME] is an equity portfolio manager at Zenith Capital, overseeing a $3…" at bounding box center [591, 244] width 1064 height 560
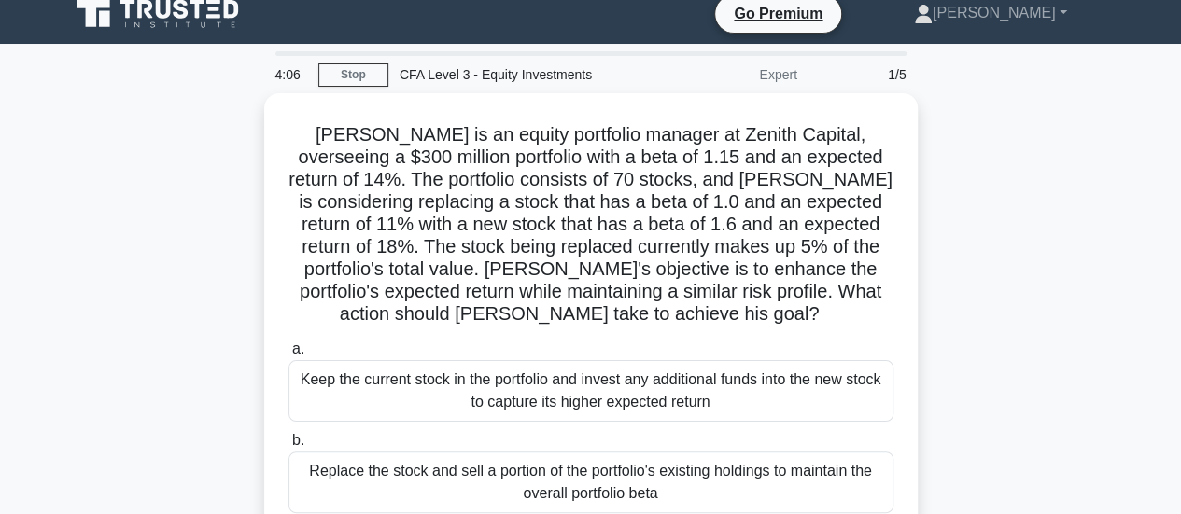
scroll to position [36, 0]
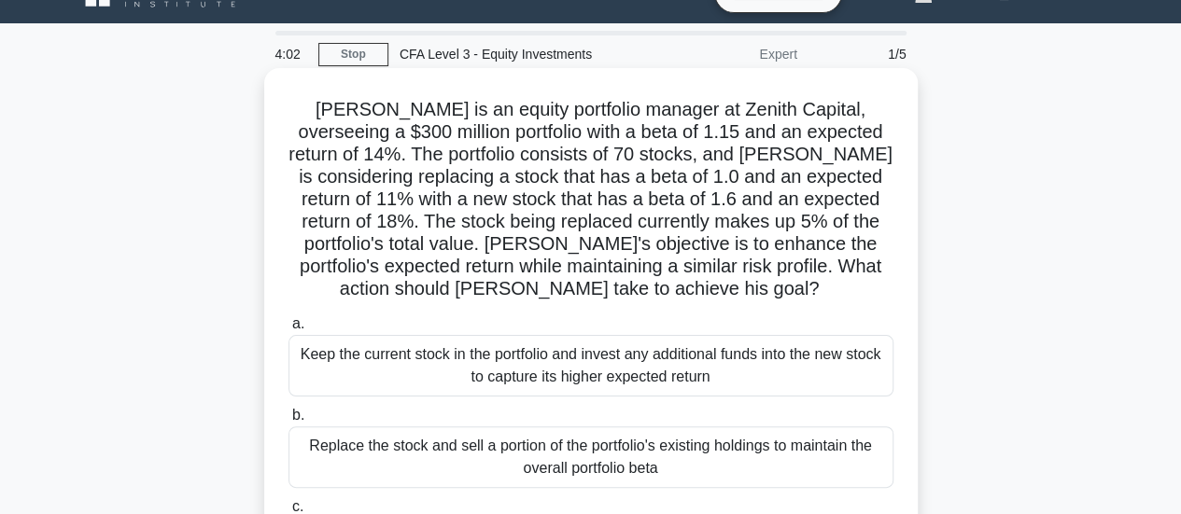
click at [424, 464] on div "Replace the stock and sell a portion of the portfolio's existing holdings to ma…" at bounding box center [590, 458] width 605 height 62
click at [288, 422] on input "b. Replace the stock and sell a portion of the portfolio's existing holdings to…" at bounding box center [288, 416] width 0 height 12
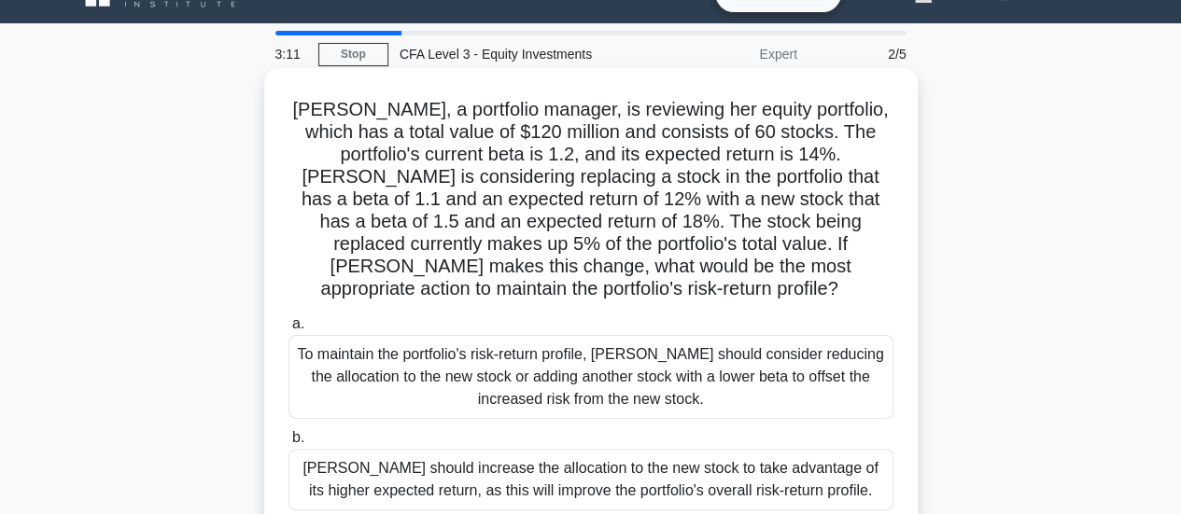
click at [696, 374] on div "To maintain the portfolio's risk-return profile, [PERSON_NAME] should consider …" at bounding box center [590, 377] width 605 height 84
click at [288, 330] on input "a. To maintain the portfolio's risk-return profile, [PERSON_NAME] should consid…" at bounding box center [288, 324] width 0 height 12
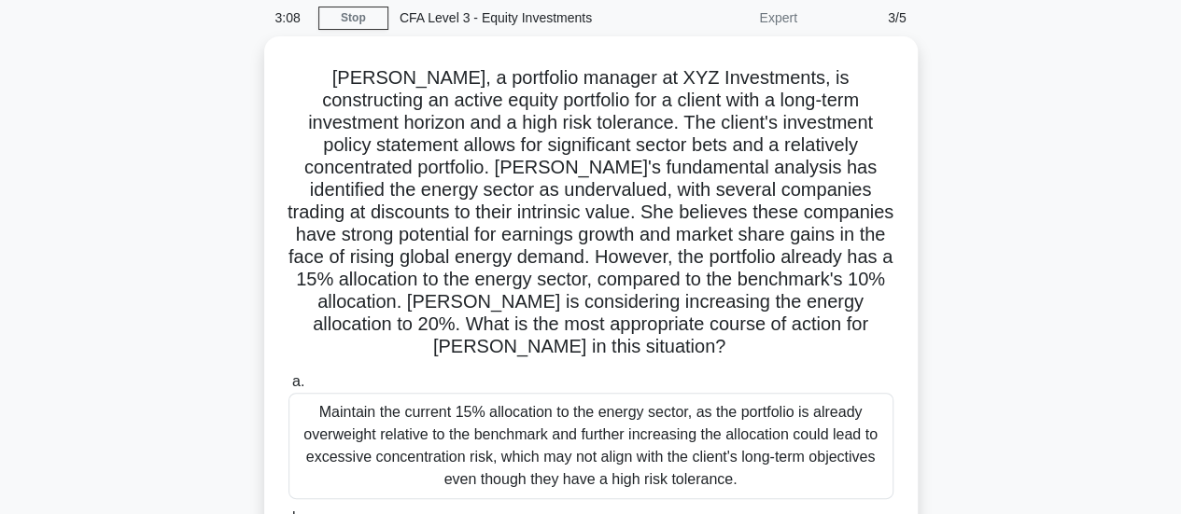
scroll to position [0, 0]
